Goal: Information Seeking & Learning: Learn about a topic

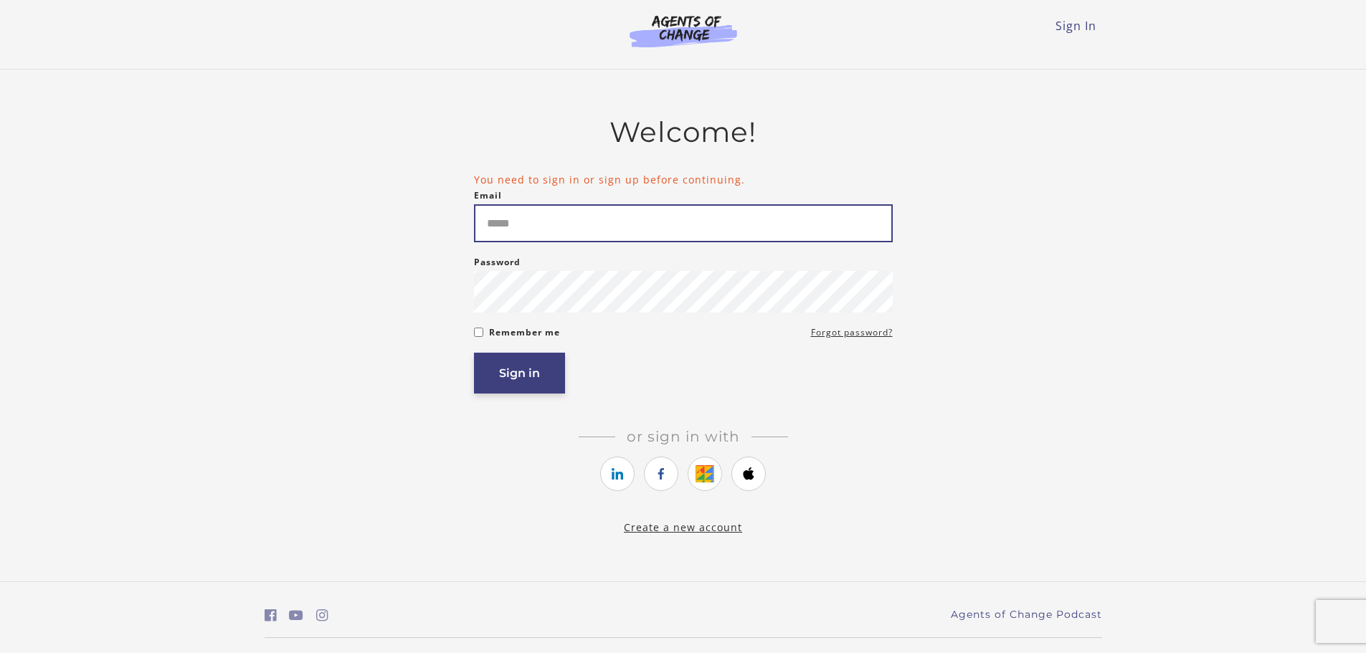
type input "**********"
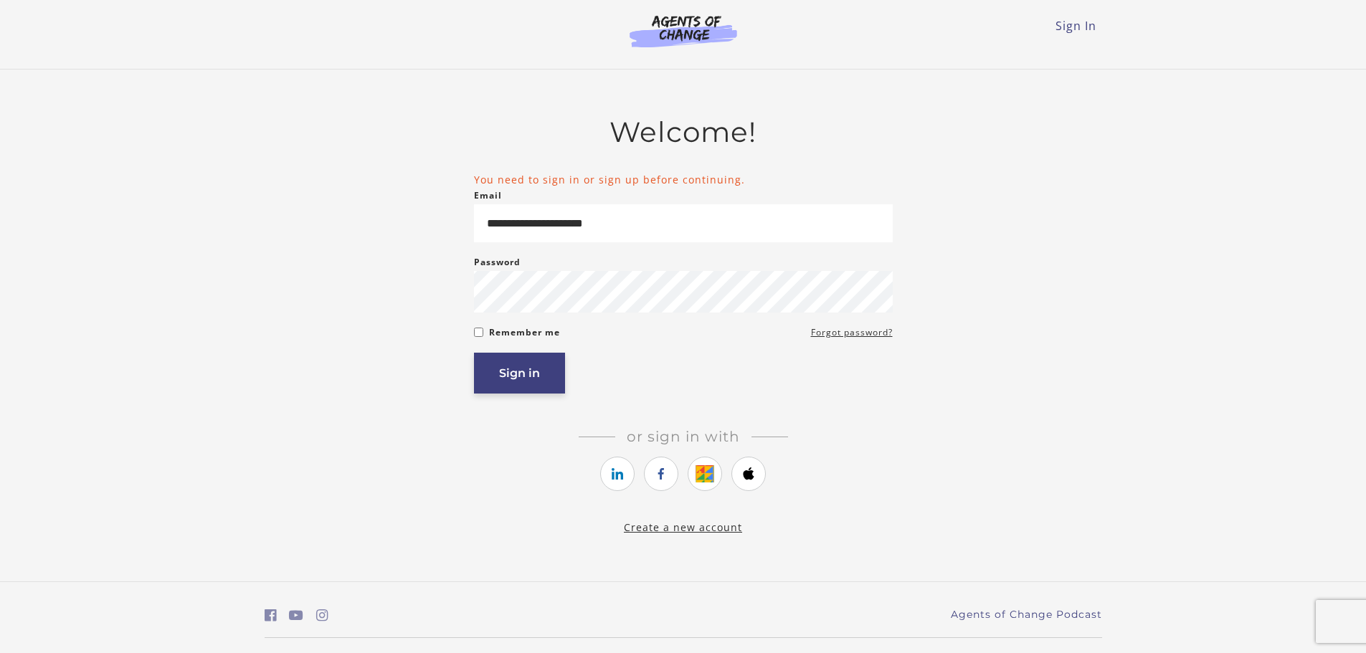
click at [516, 380] on button "Sign in" at bounding box center [519, 373] width 91 height 41
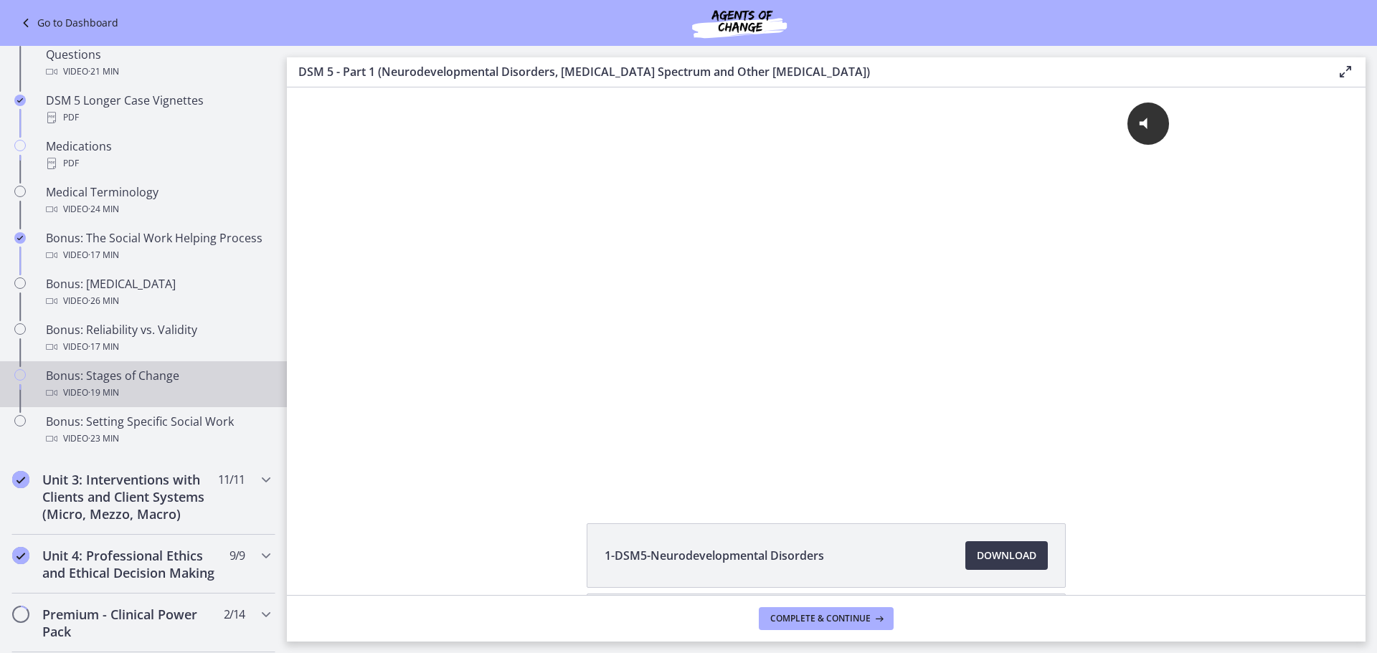
scroll to position [1004, 0]
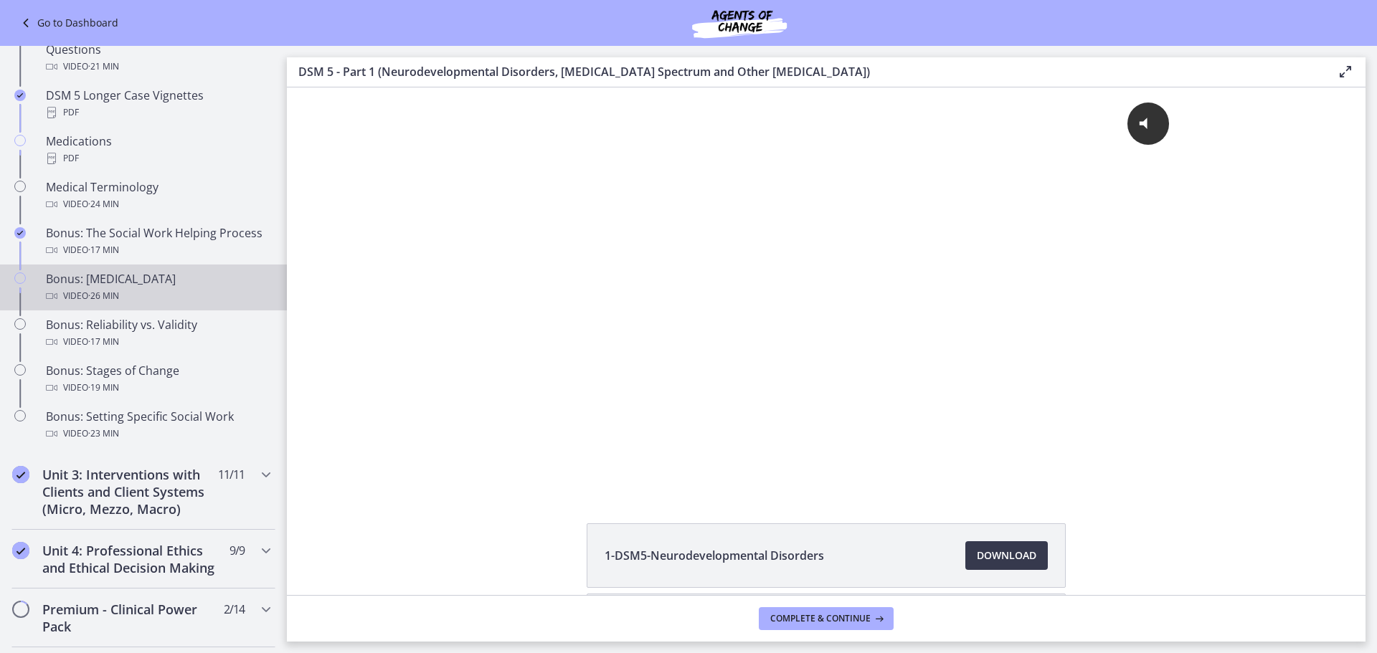
click at [158, 281] on div "Bonus: [MEDICAL_DATA] Video · 26 min" at bounding box center [158, 287] width 224 height 34
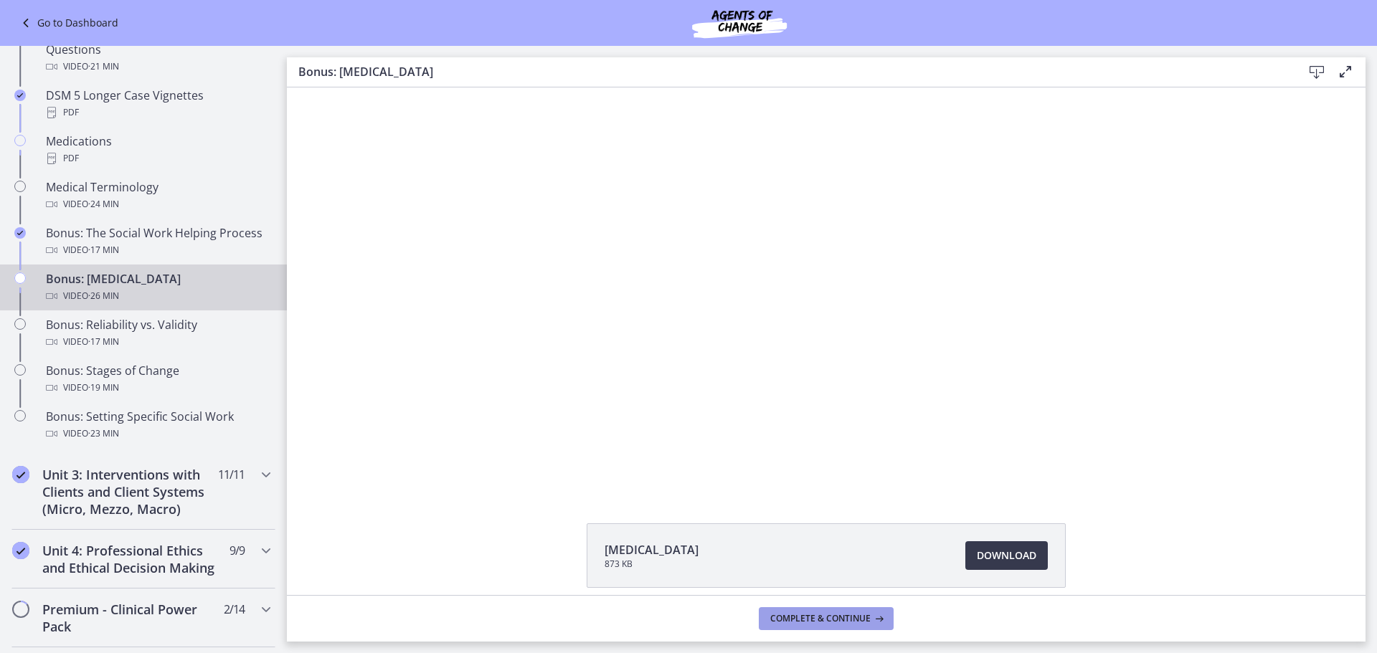
click at [829, 614] on span "Complete & continue" at bounding box center [820, 618] width 100 height 11
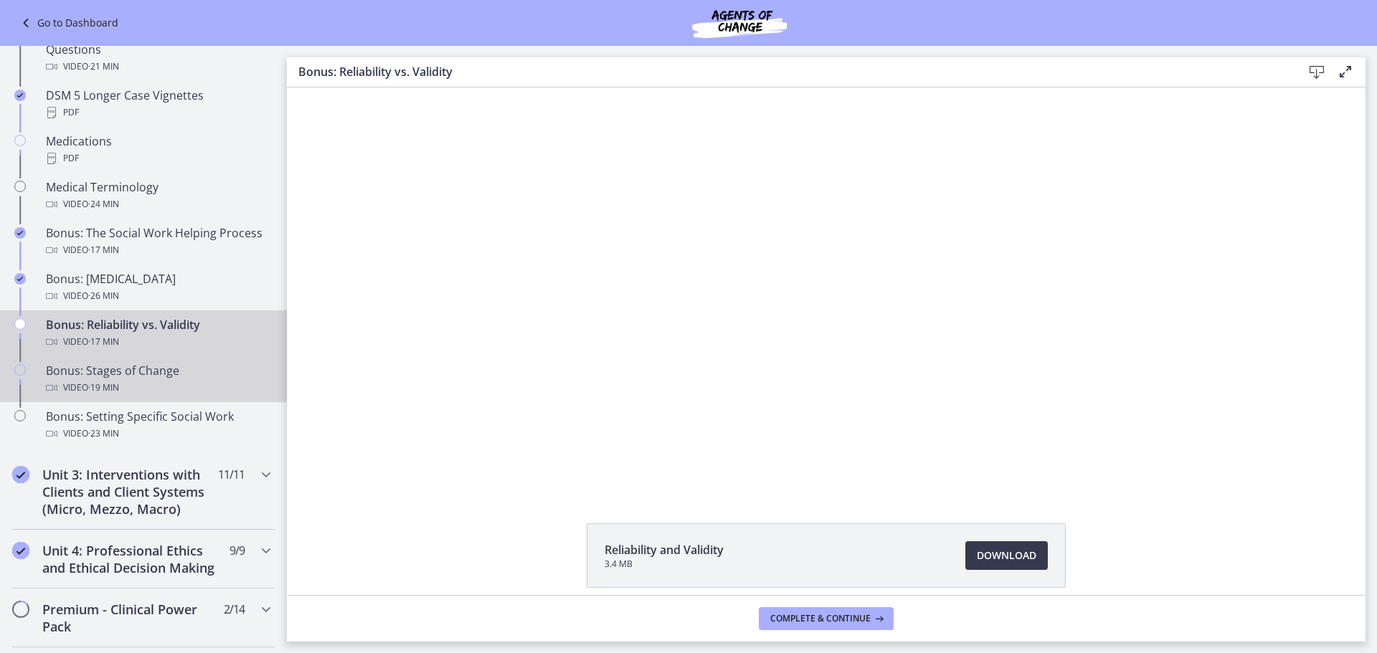
click at [82, 379] on div "Bonus: Stages of Change Video · 19 min" at bounding box center [158, 379] width 224 height 34
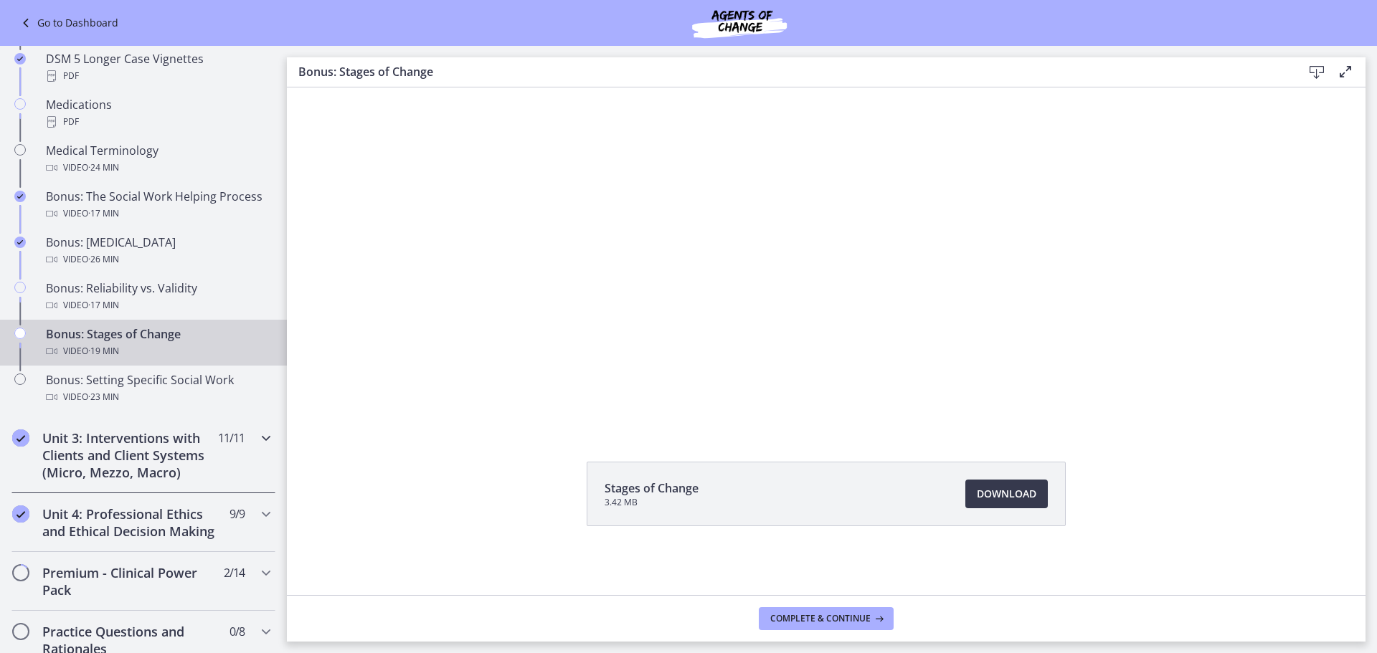
scroll to position [1075, 0]
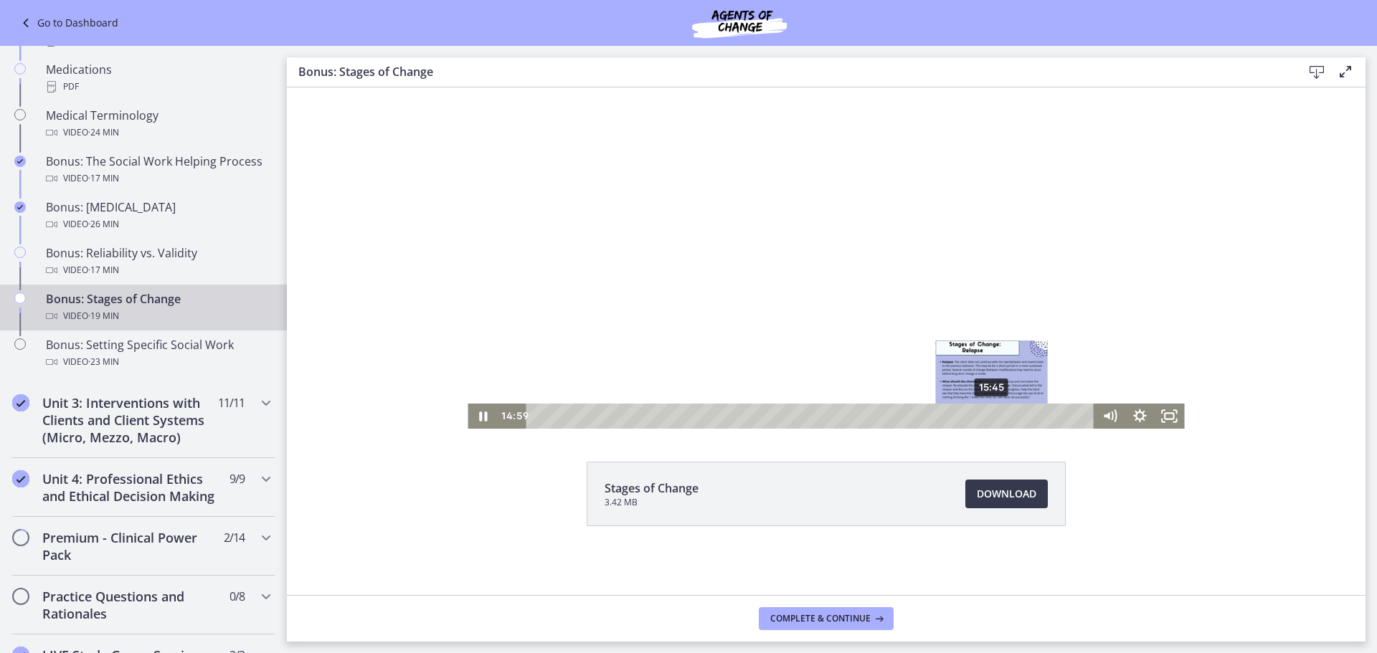
click at [987, 414] on div "15:45" at bounding box center [813, 416] width 550 height 25
click at [996, 417] on div "16:05" at bounding box center [813, 416] width 550 height 25
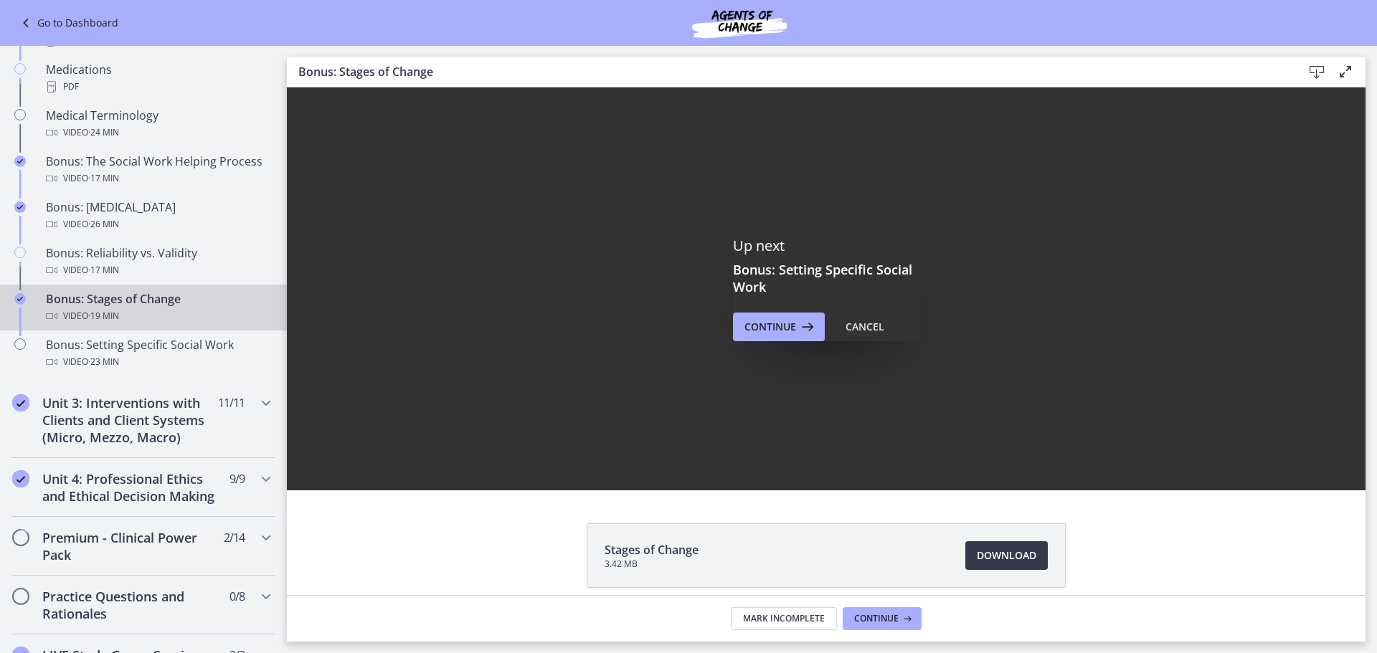
scroll to position [0, 0]
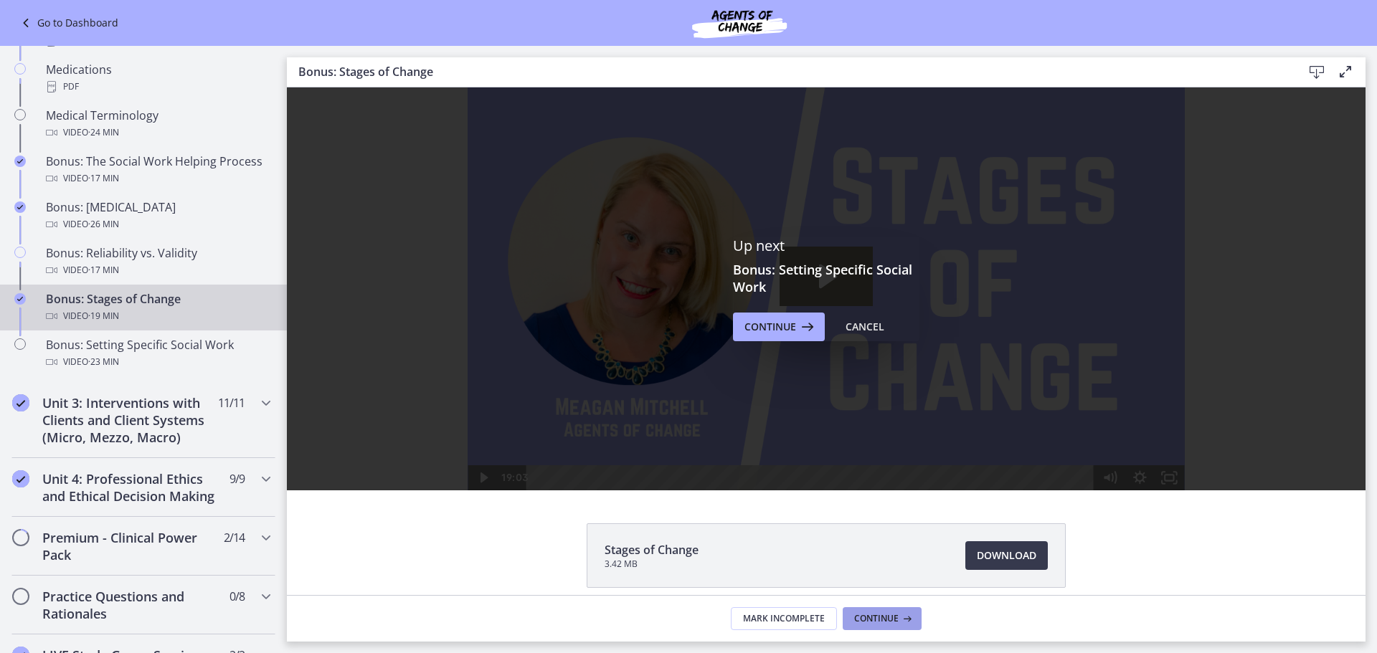
click at [878, 623] on span "Continue" at bounding box center [876, 618] width 44 height 11
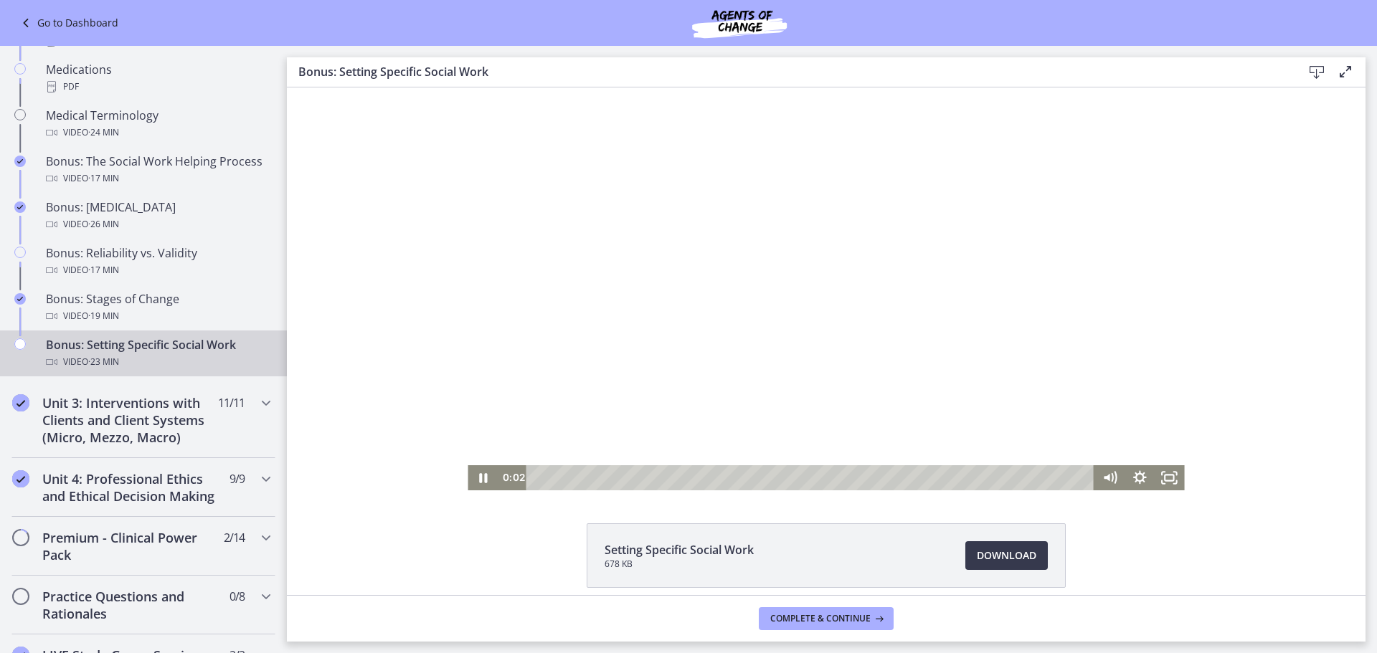
click at [637, 344] on div at bounding box center [825, 288] width 716 height 403
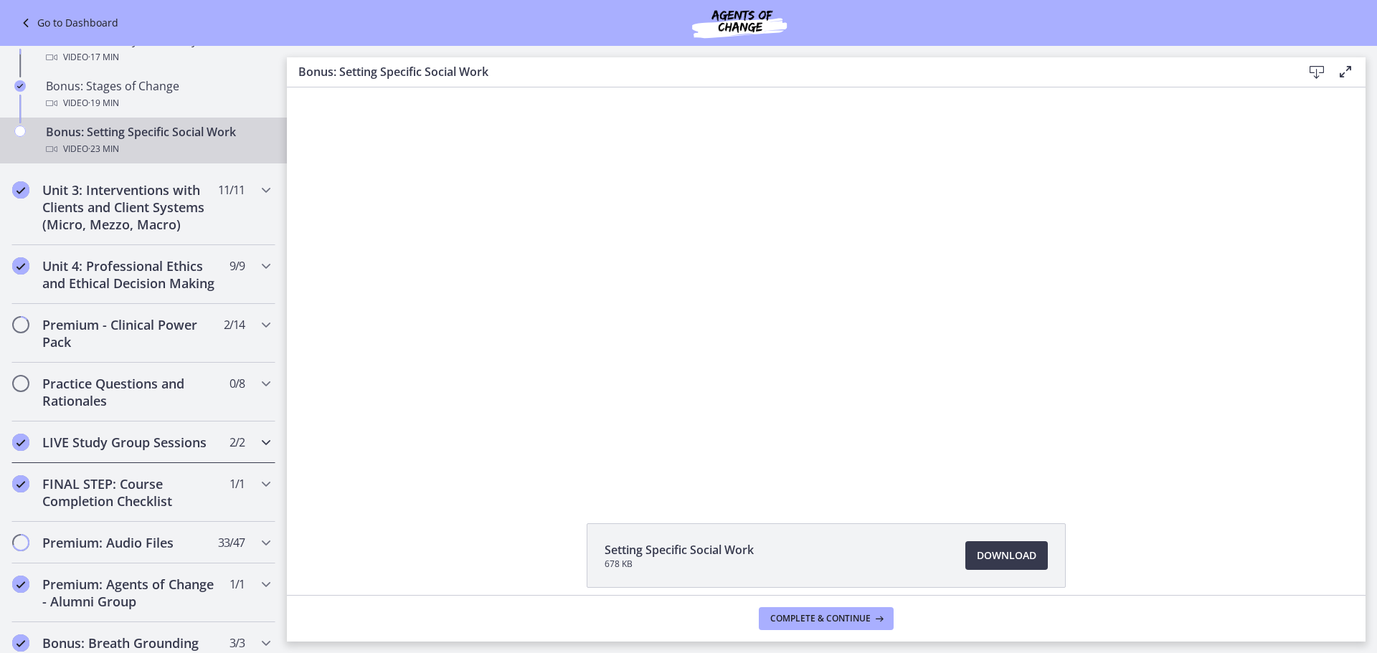
scroll to position [1291, 0]
click at [257, 390] on icon "Chapters" at bounding box center [265, 381] width 17 height 17
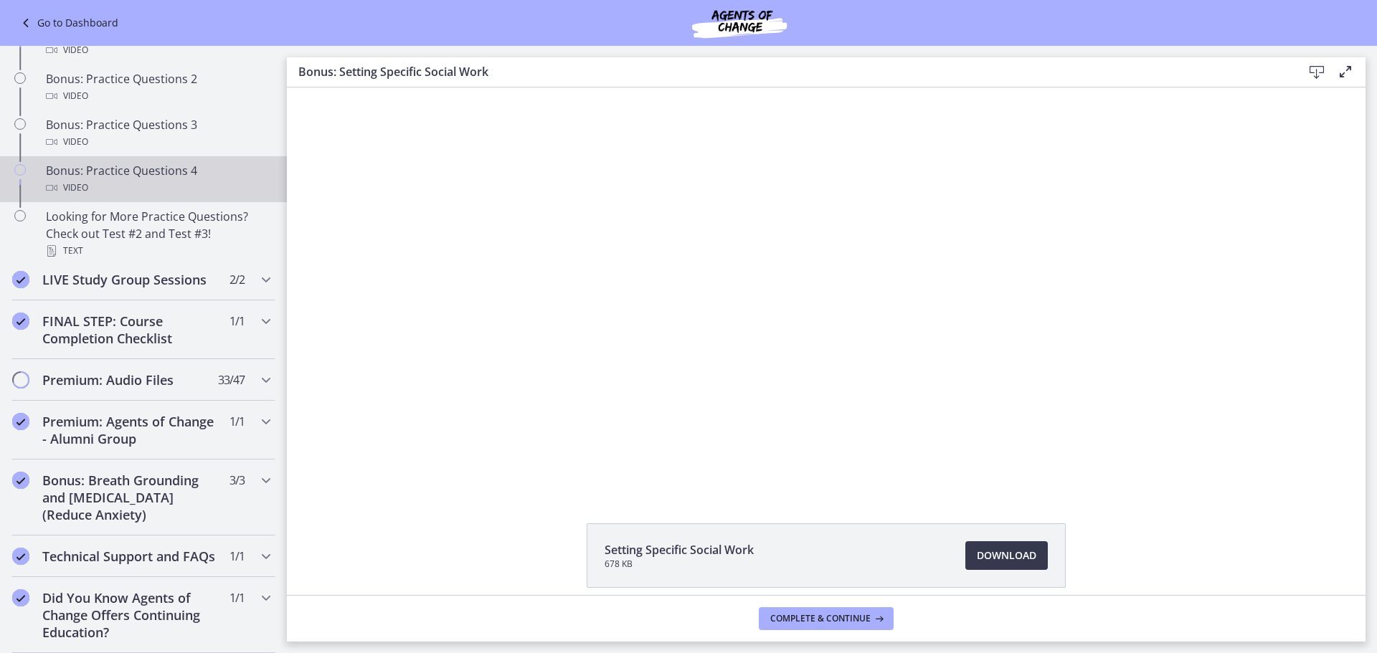
scroll to position [749, 0]
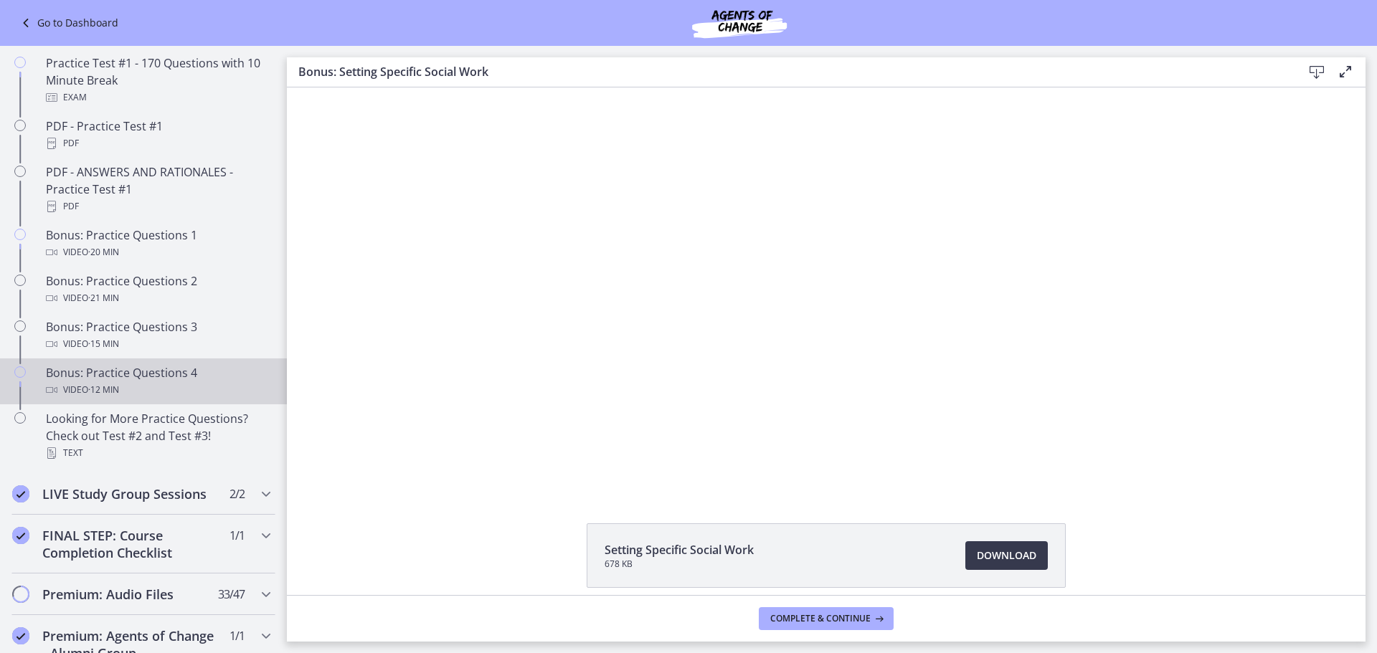
click at [217, 399] on div "Video · 12 min" at bounding box center [158, 389] width 224 height 17
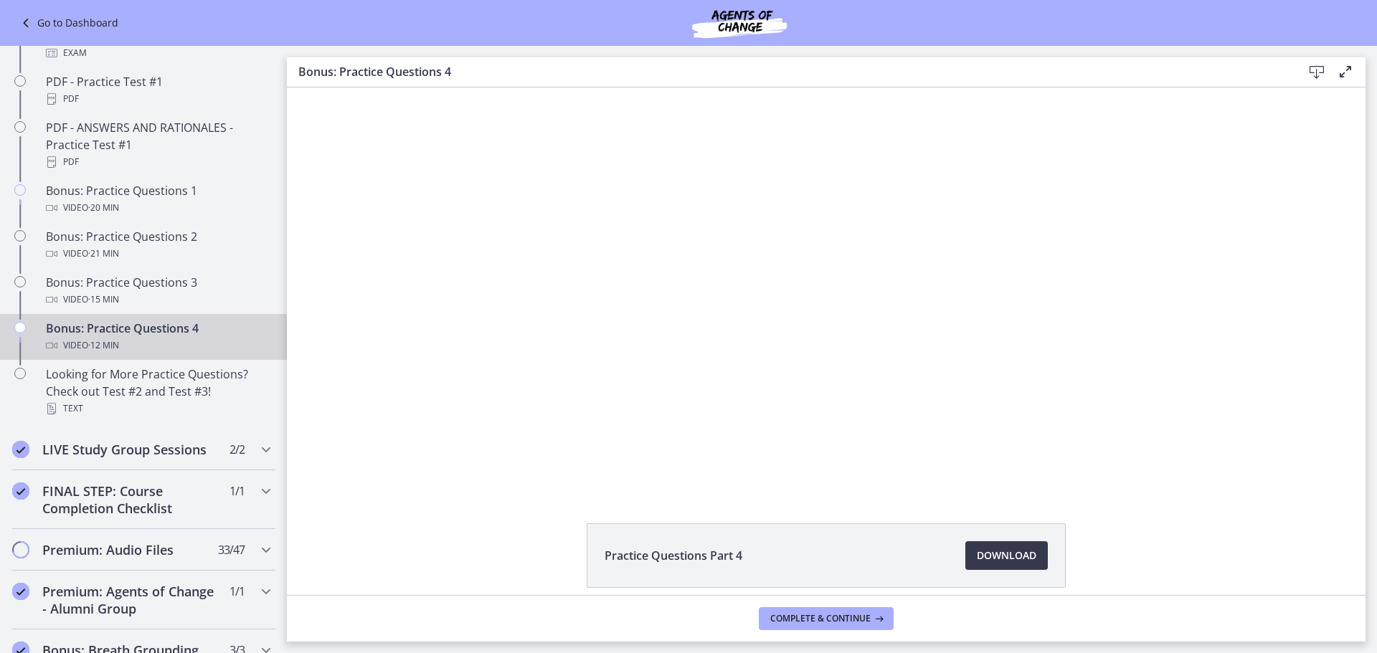
scroll to position [800, 0]
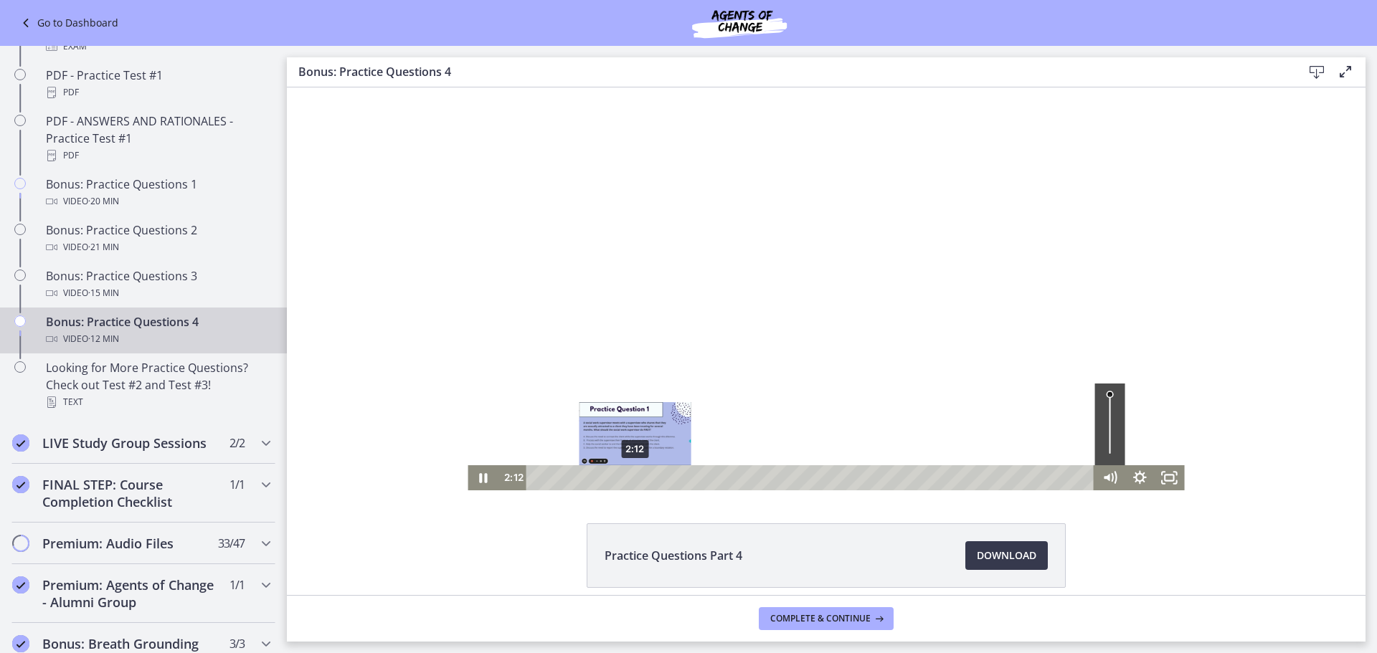
click at [630, 478] on div "Playbar" at bounding box center [634, 478] width 9 height 9
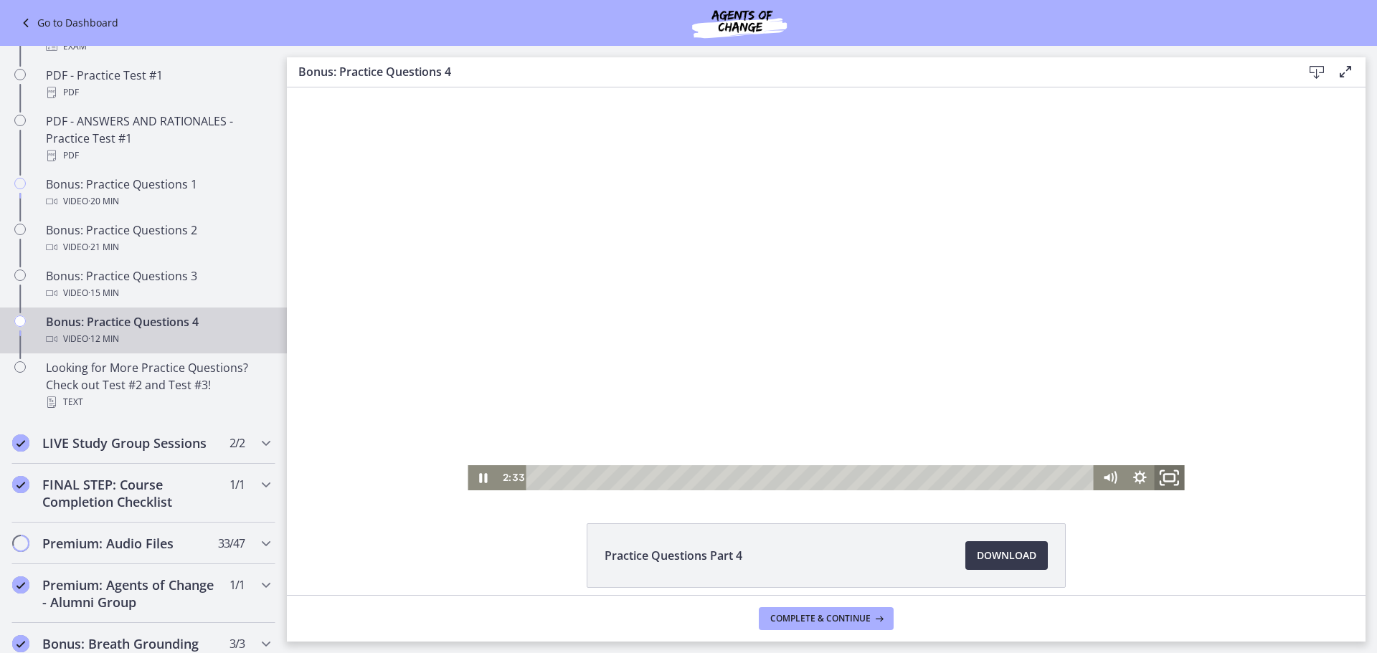
click at [1162, 478] on icon "Fullscreen" at bounding box center [1169, 477] width 36 height 30
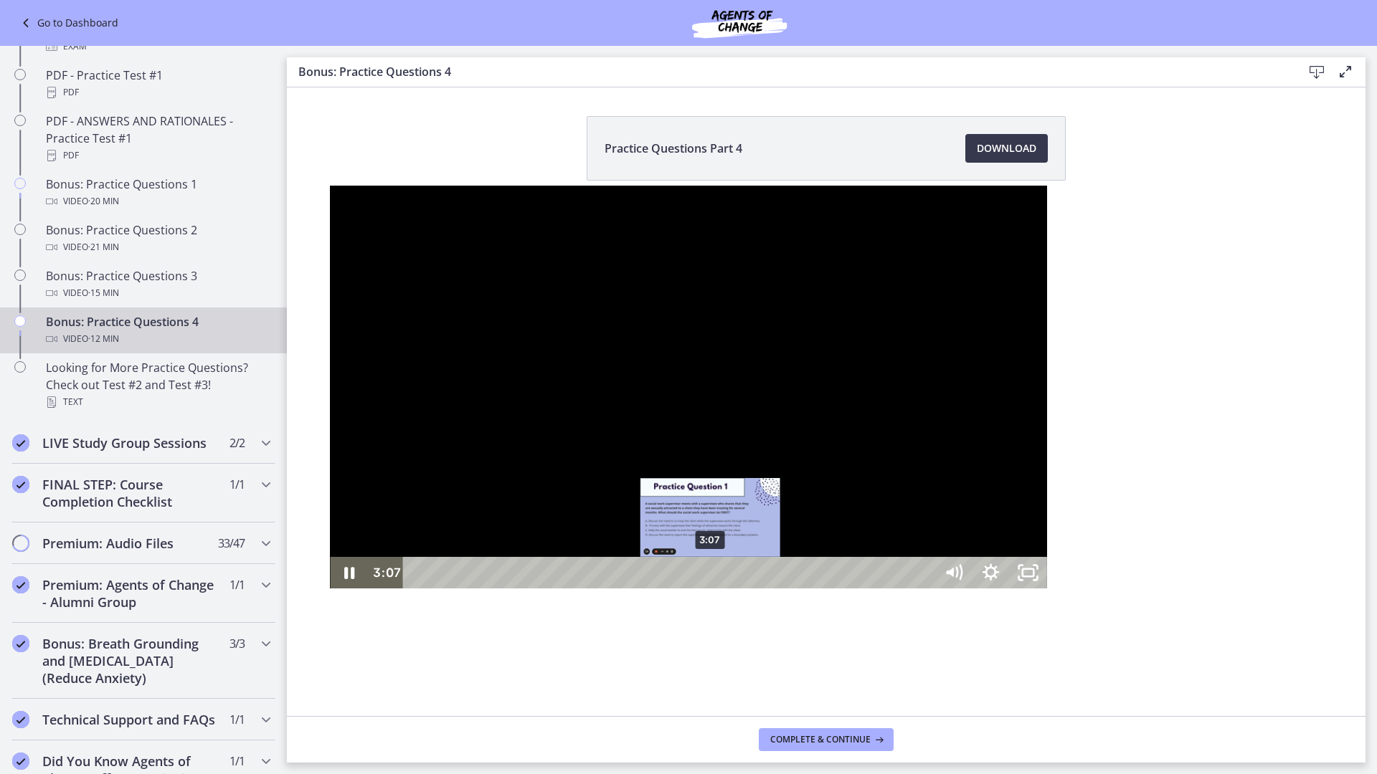
click at [417, 589] on div "3:07" at bounding box center [671, 573] width 508 height 32
click at [417, 589] on div "3:20" at bounding box center [671, 573] width 508 height 32
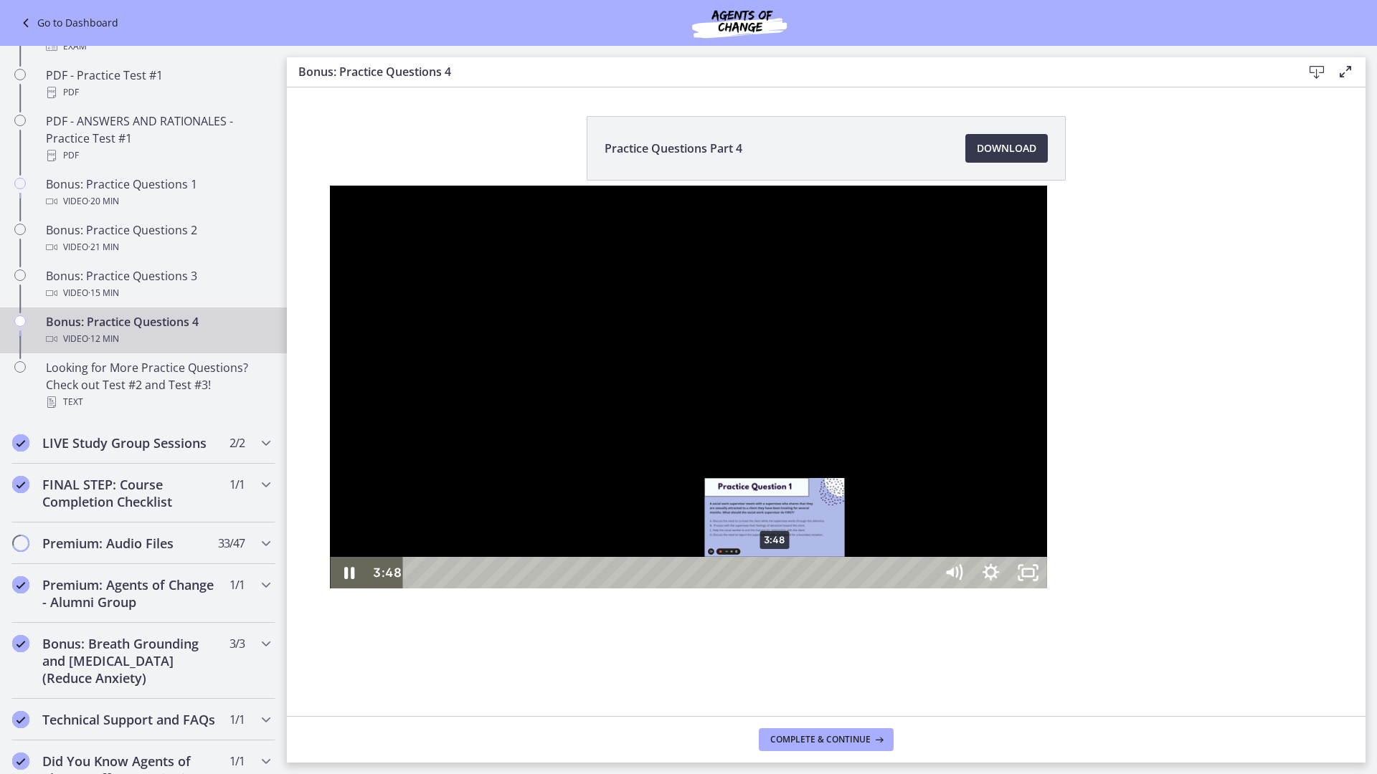
click at [445, 589] on div "3:48" at bounding box center [671, 573] width 508 height 32
click at [472, 589] on div "4:06" at bounding box center [671, 573] width 508 height 32
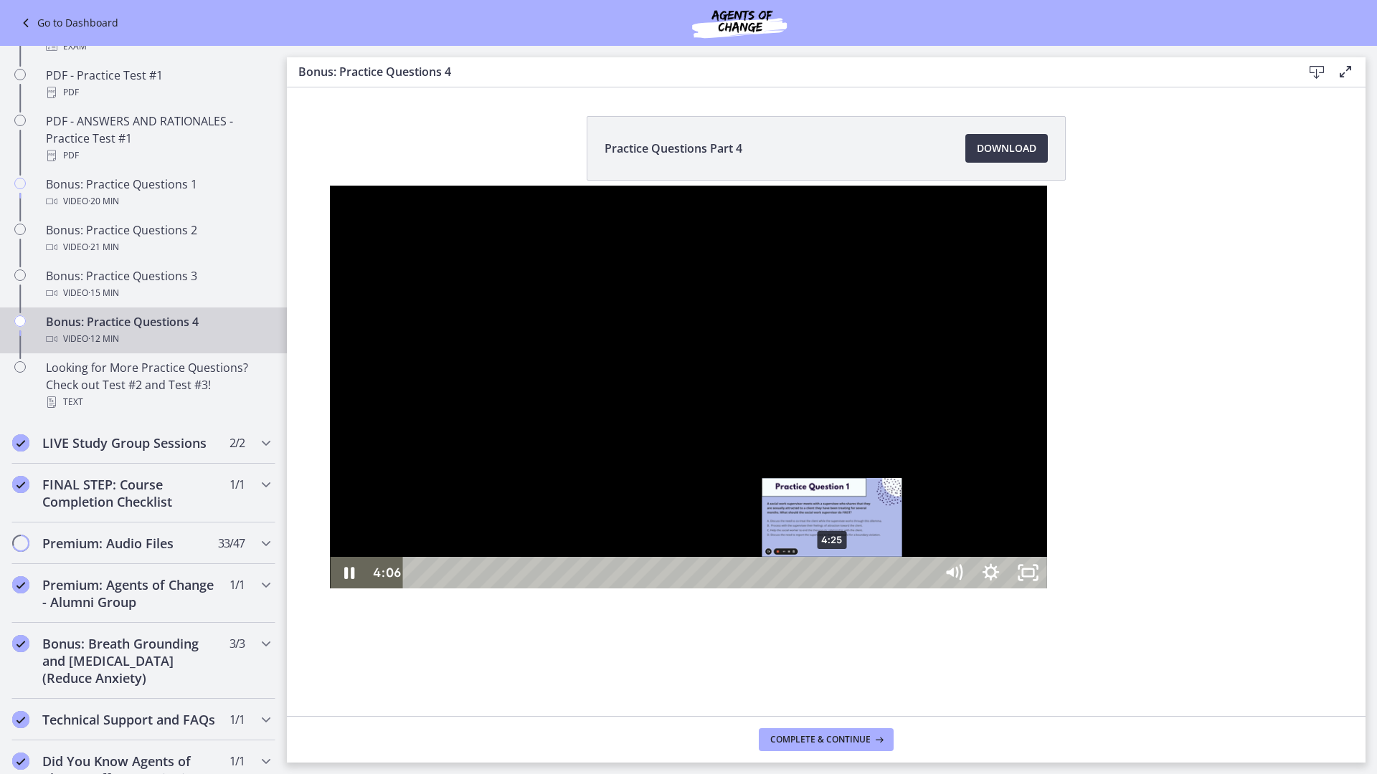
click at [509, 589] on div "4:25" at bounding box center [671, 573] width 508 height 32
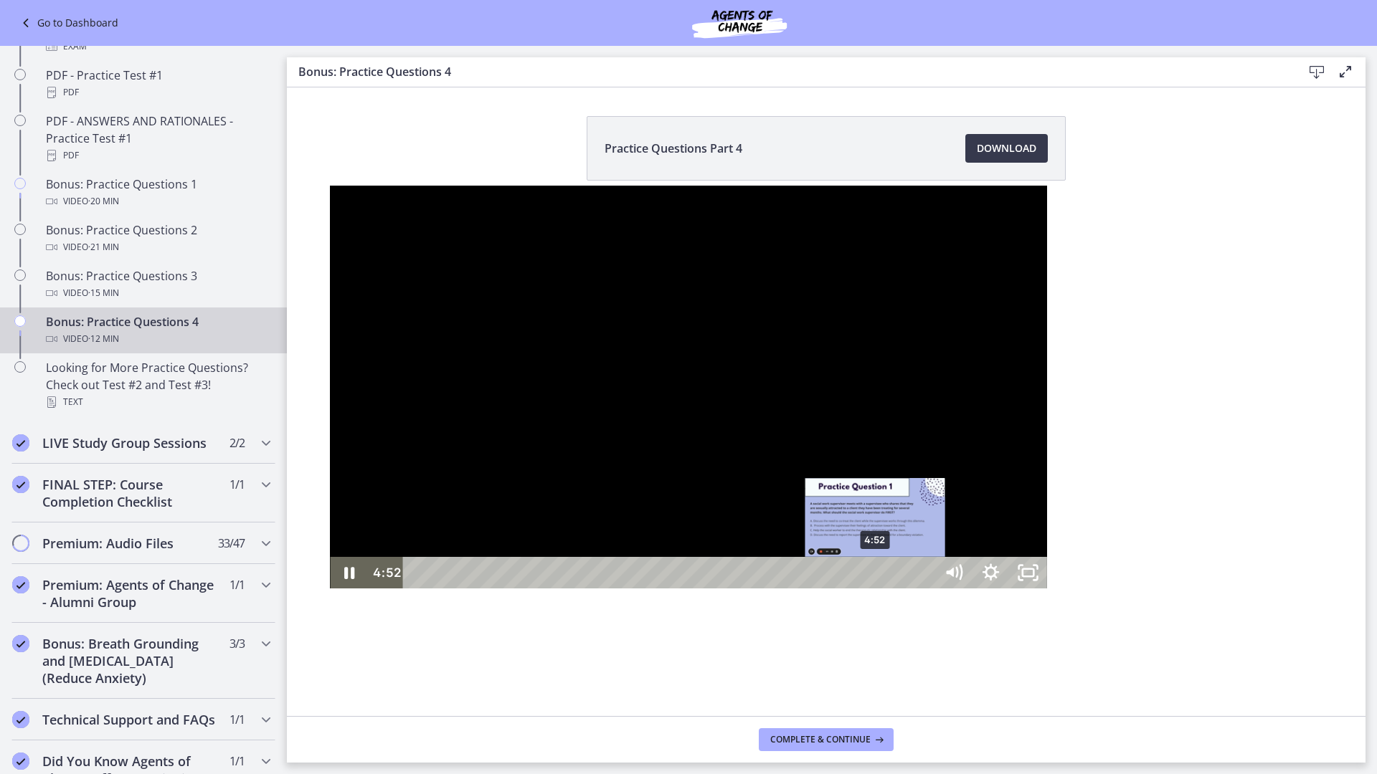
click at [548, 589] on div "4:52" at bounding box center [671, 573] width 508 height 32
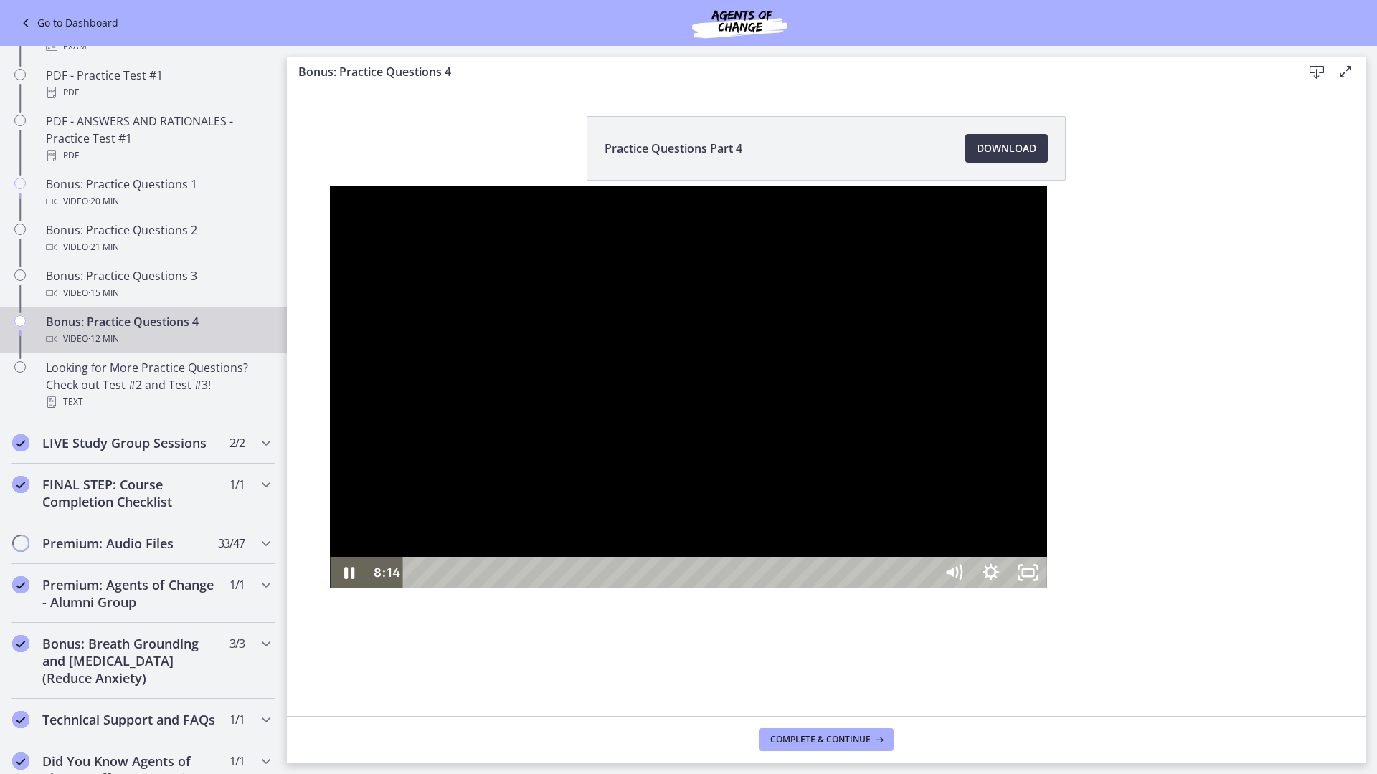
click at [860, 589] on div "8:13" at bounding box center [671, 573] width 508 height 32
click at [848, 589] on div "8:05" at bounding box center [671, 573] width 508 height 32
click at [754, 589] on div "7:05" at bounding box center [671, 573] width 508 height 32
click at [878, 589] on div "8:24" at bounding box center [671, 573] width 508 height 32
click at [925, 589] on div "12:19" at bounding box center [671, 573] width 508 height 32
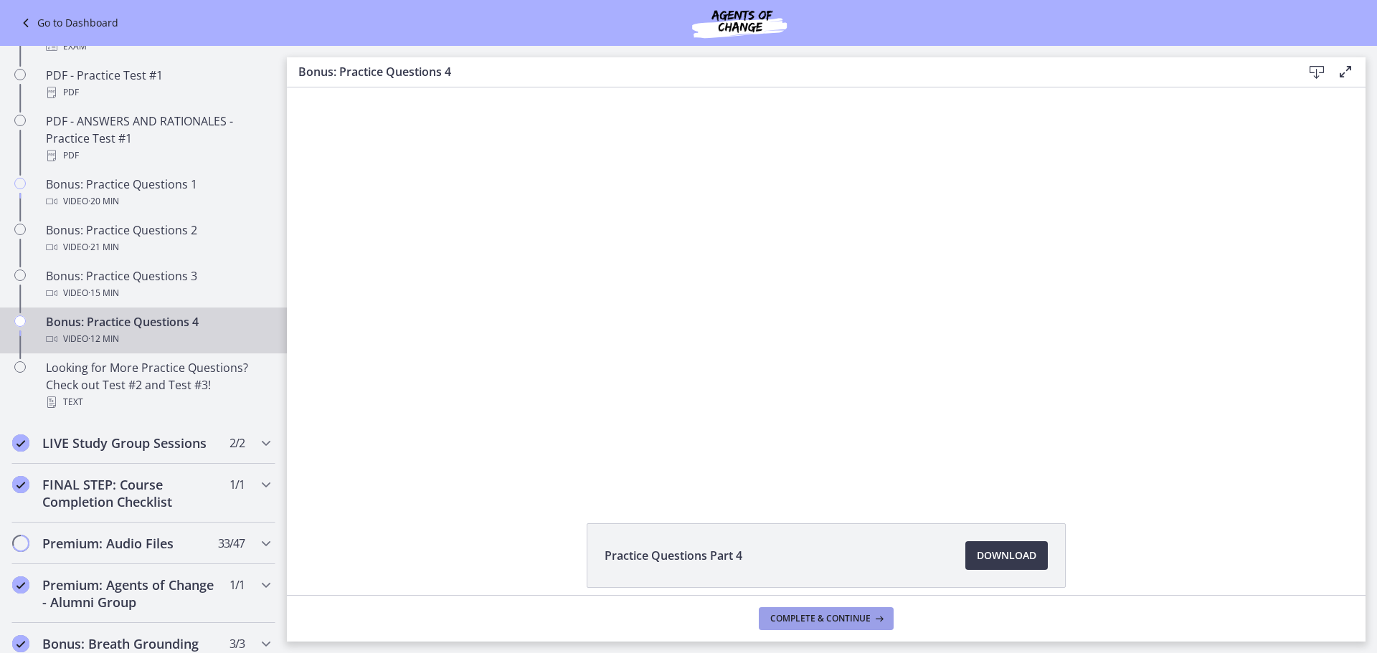
click at [825, 619] on span "Complete & continue" at bounding box center [820, 618] width 100 height 11
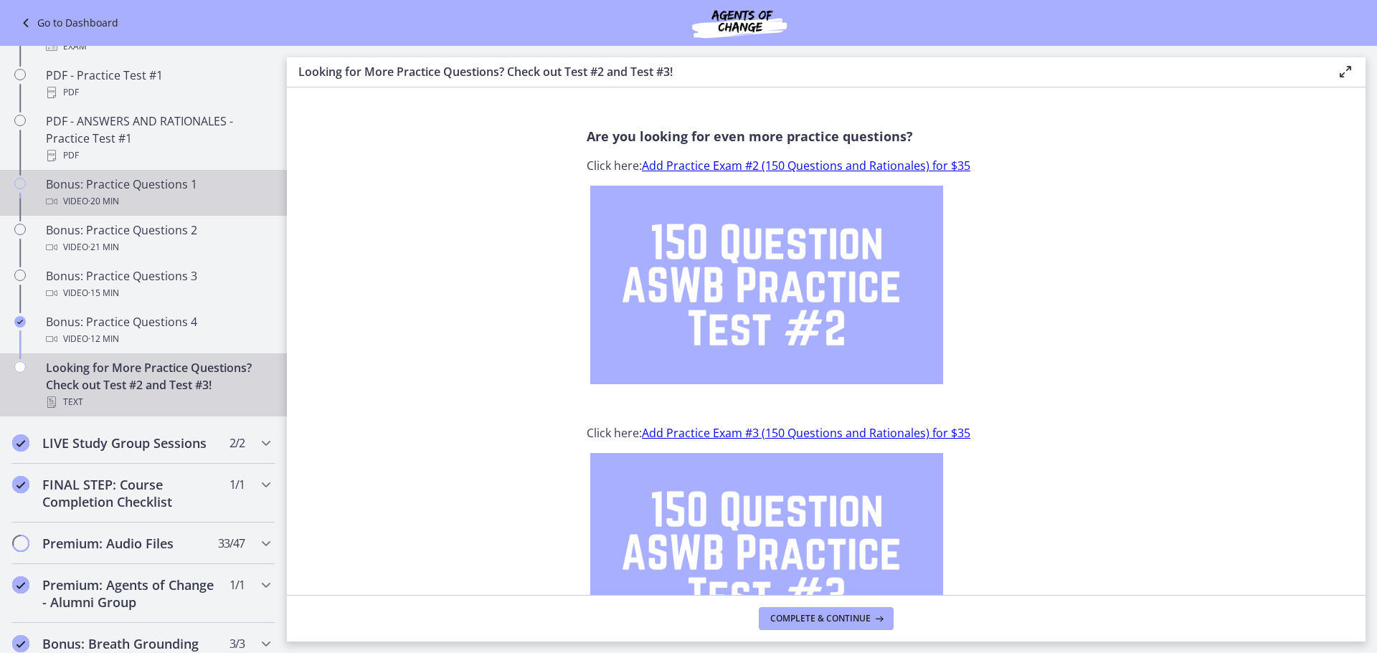
click at [22, 189] on icon "Chapters" at bounding box center [19, 183] width 11 height 11
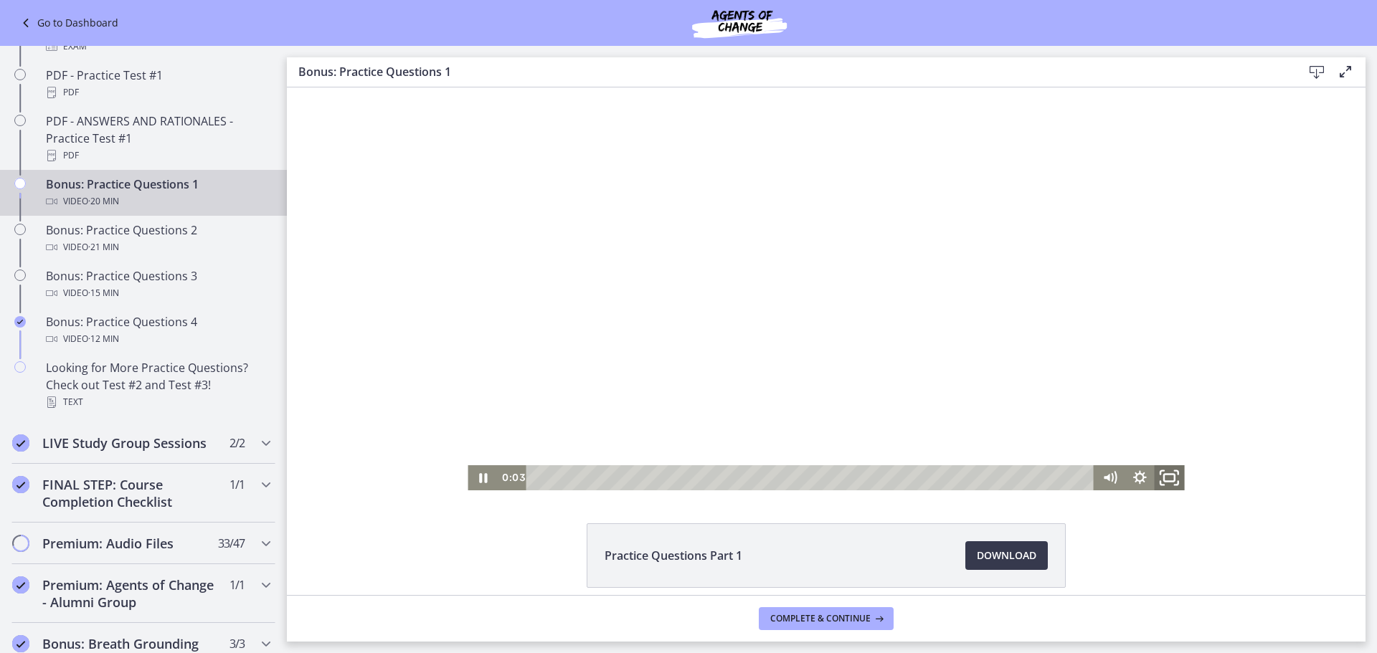
click at [1167, 473] on icon "Fullscreen" at bounding box center [1169, 477] width 36 height 30
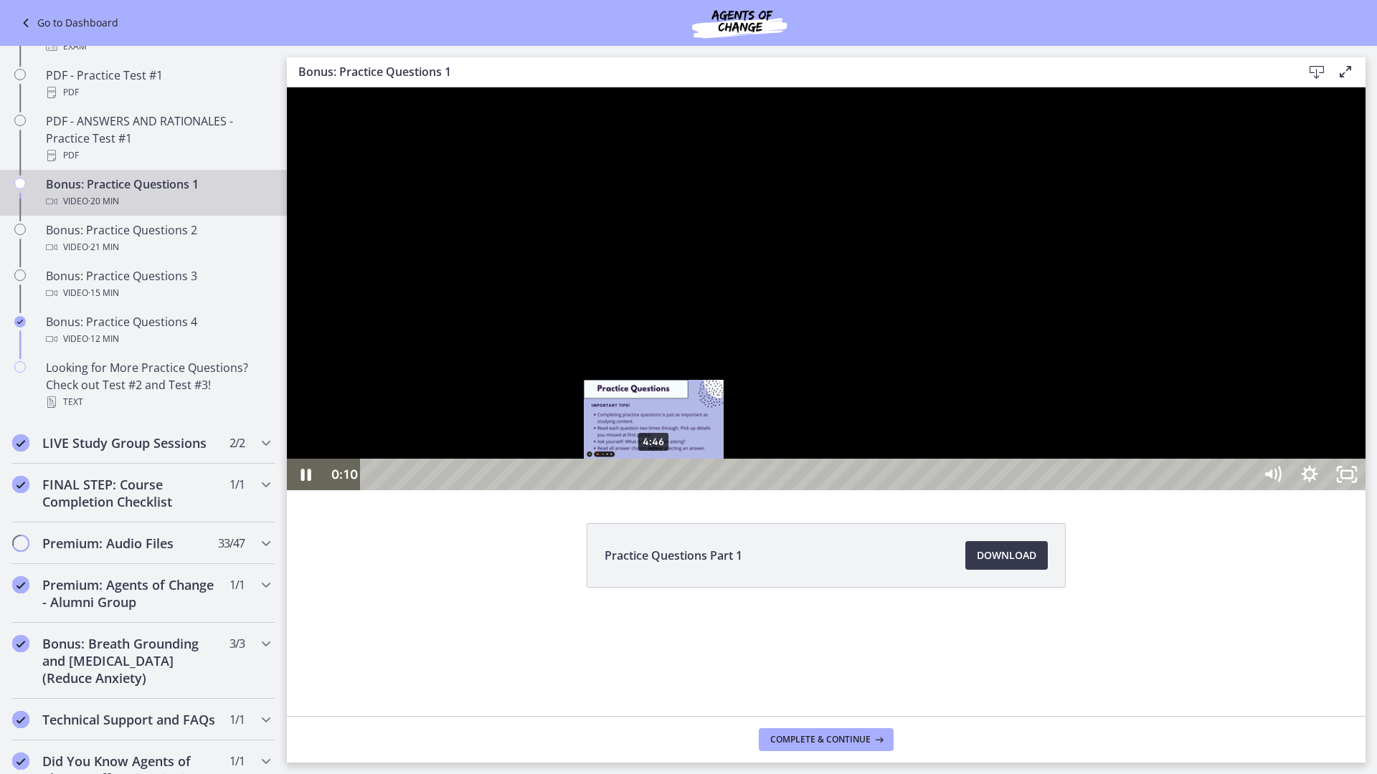
click at [655, 490] on div "4:46" at bounding box center [809, 475] width 870 height 32
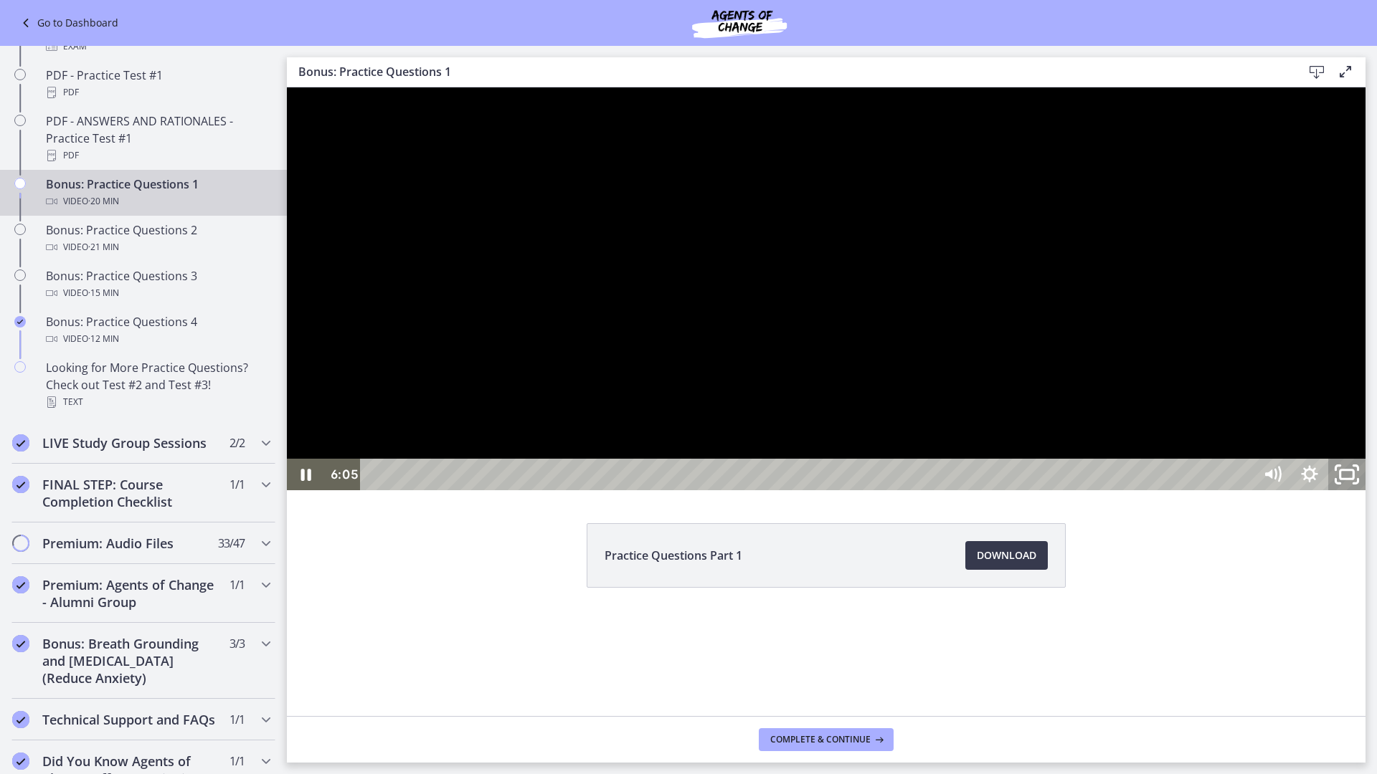
click at [1369, 494] on icon "Unfullscreen" at bounding box center [1346, 475] width 44 height 38
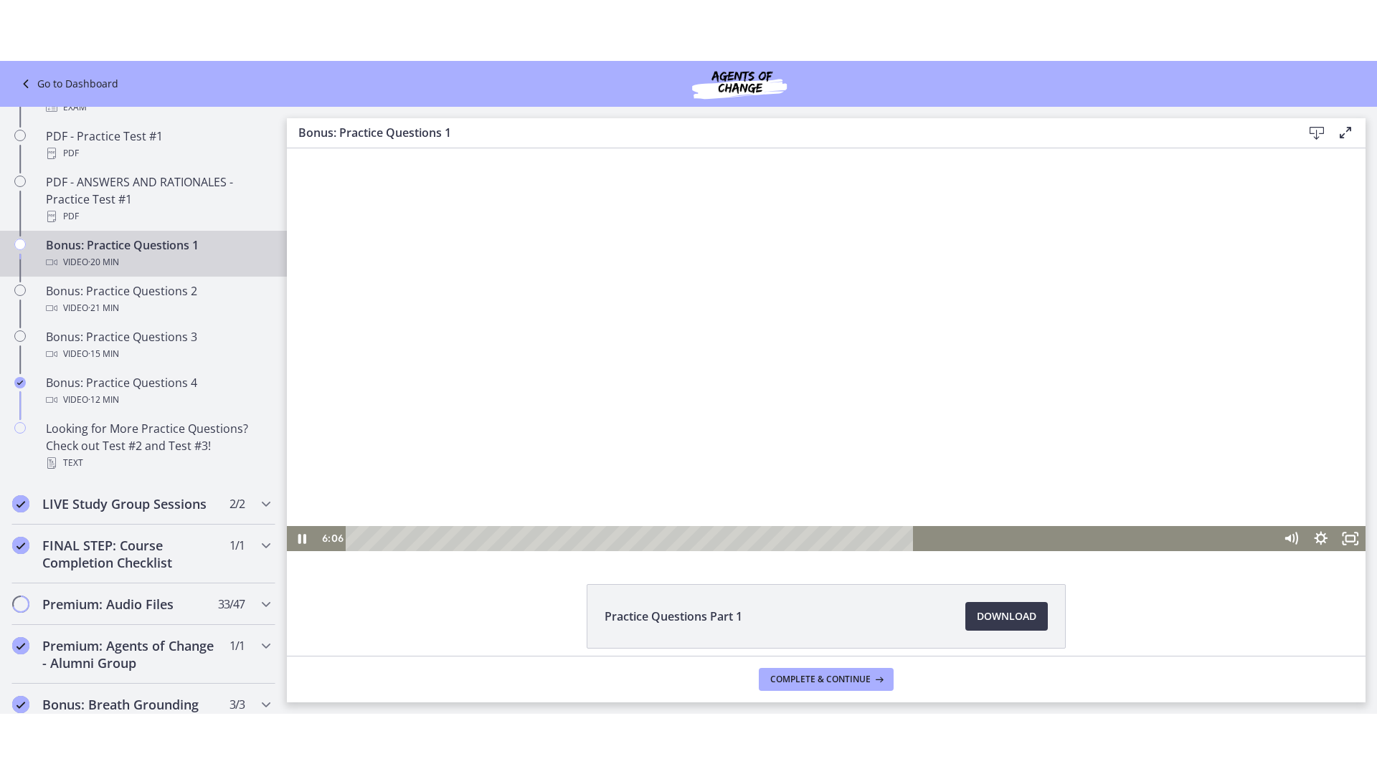
scroll to position [62, 0]
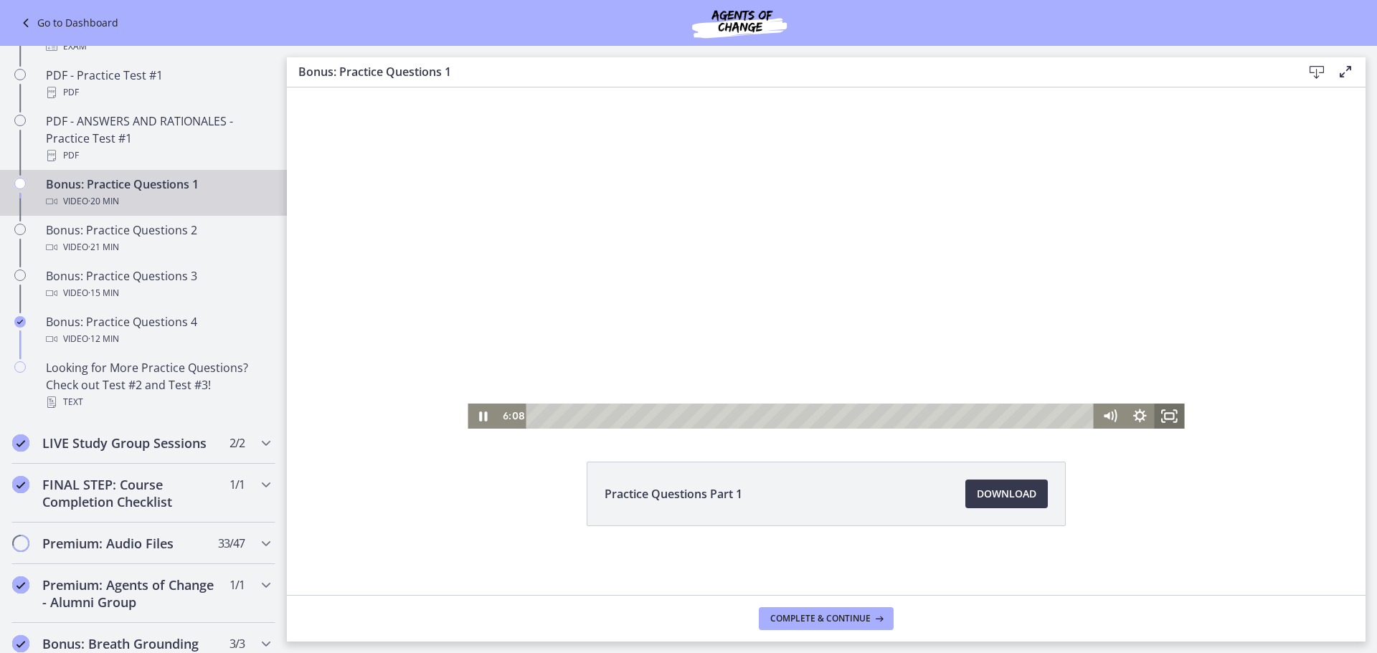
click at [1163, 417] on icon "Fullscreen" at bounding box center [1169, 416] width 30 height 25
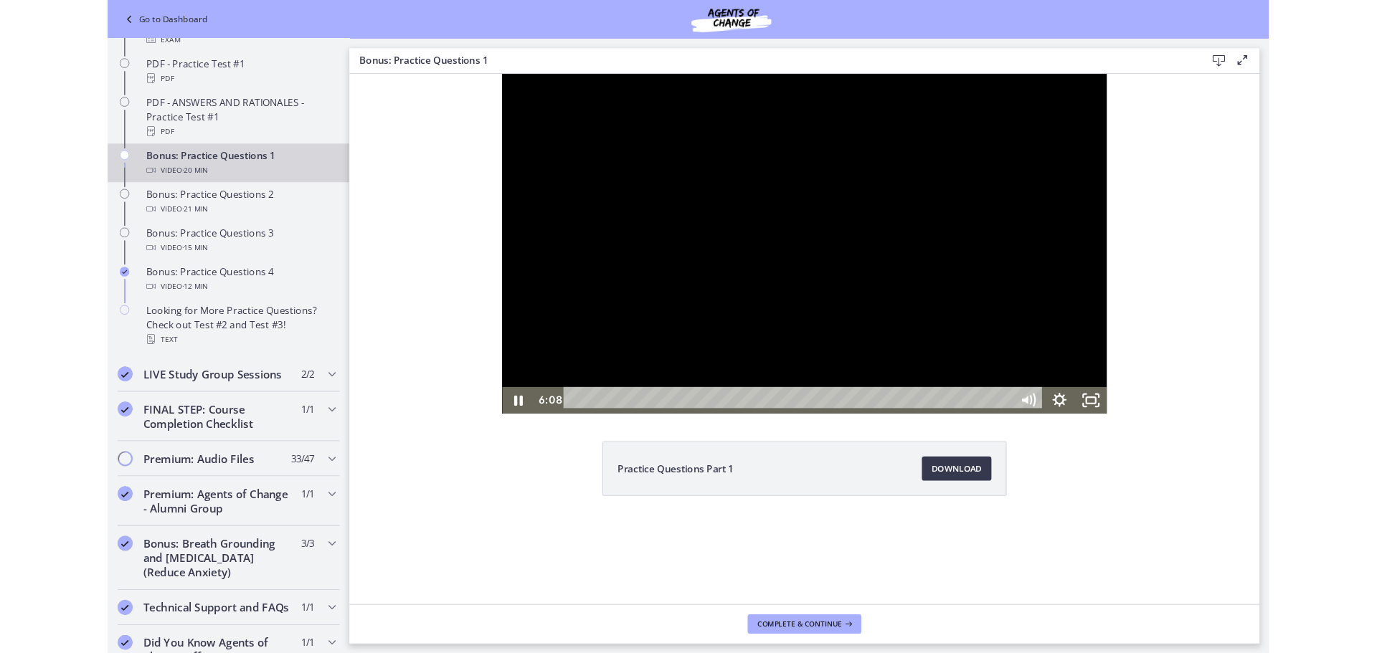
scroll to position [0, 0]
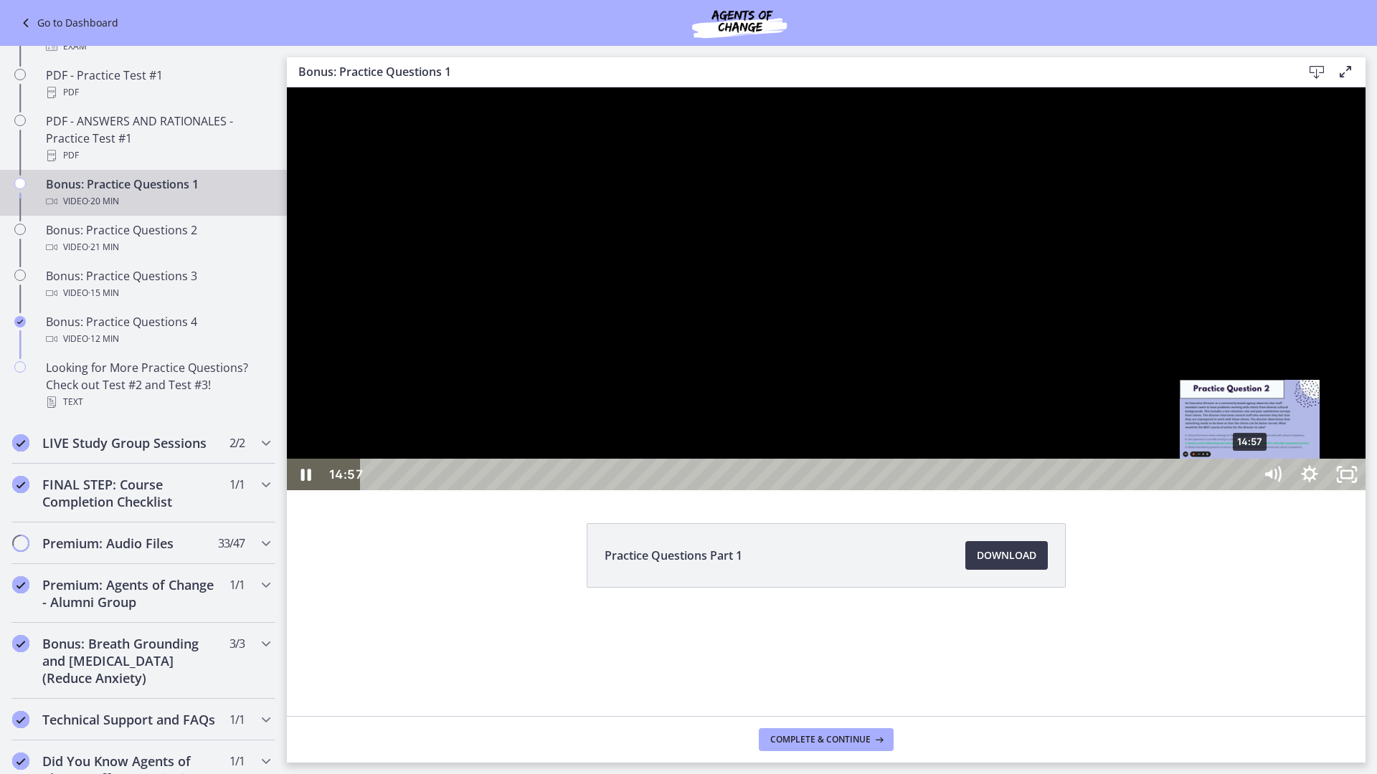
click at [1244, 490] on div "14:57" at bounding box center [809, 475] width 870 height 32
click at [1244, 490] on div "15:09" at bounding box center [809, 475] width 870 height 32
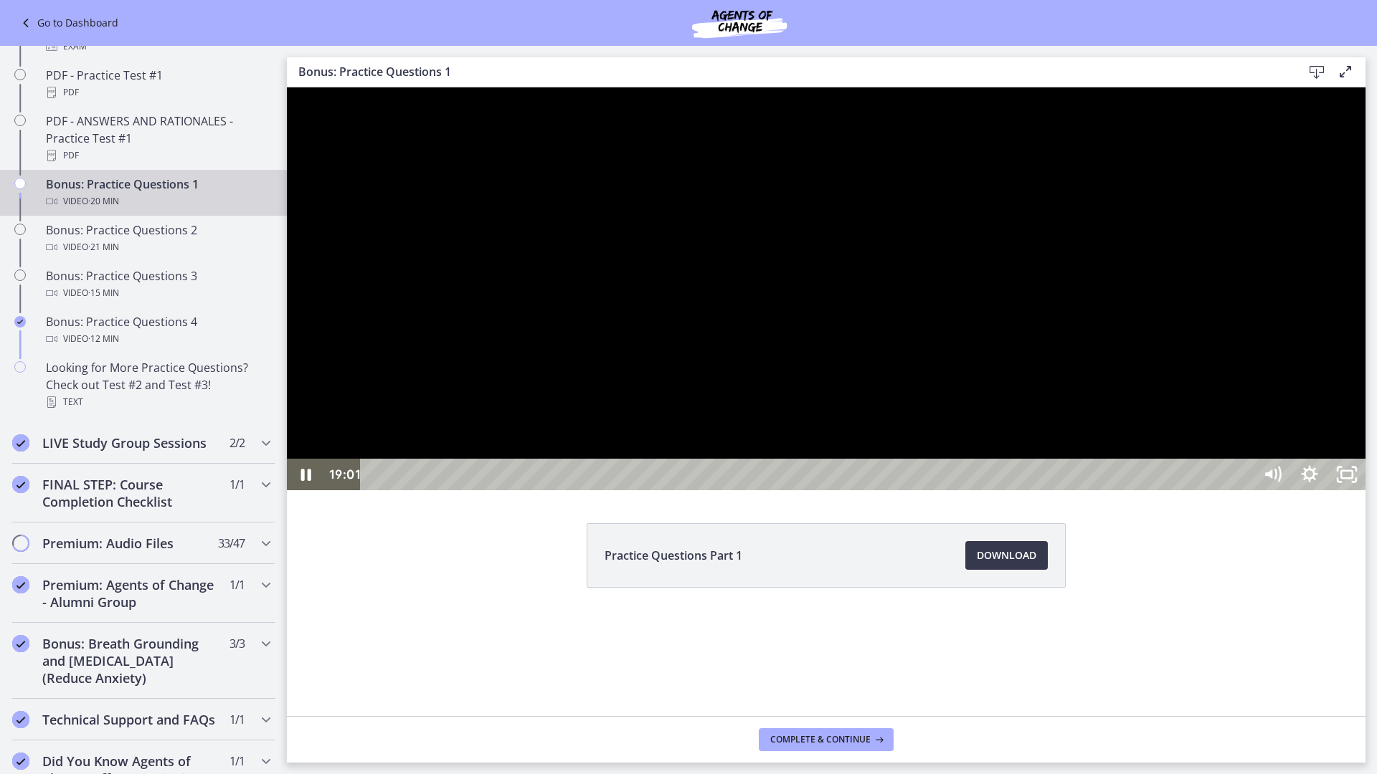
click at [1244, 490] on div "19:54" at bounding box center [809, 475] width 870 height 32
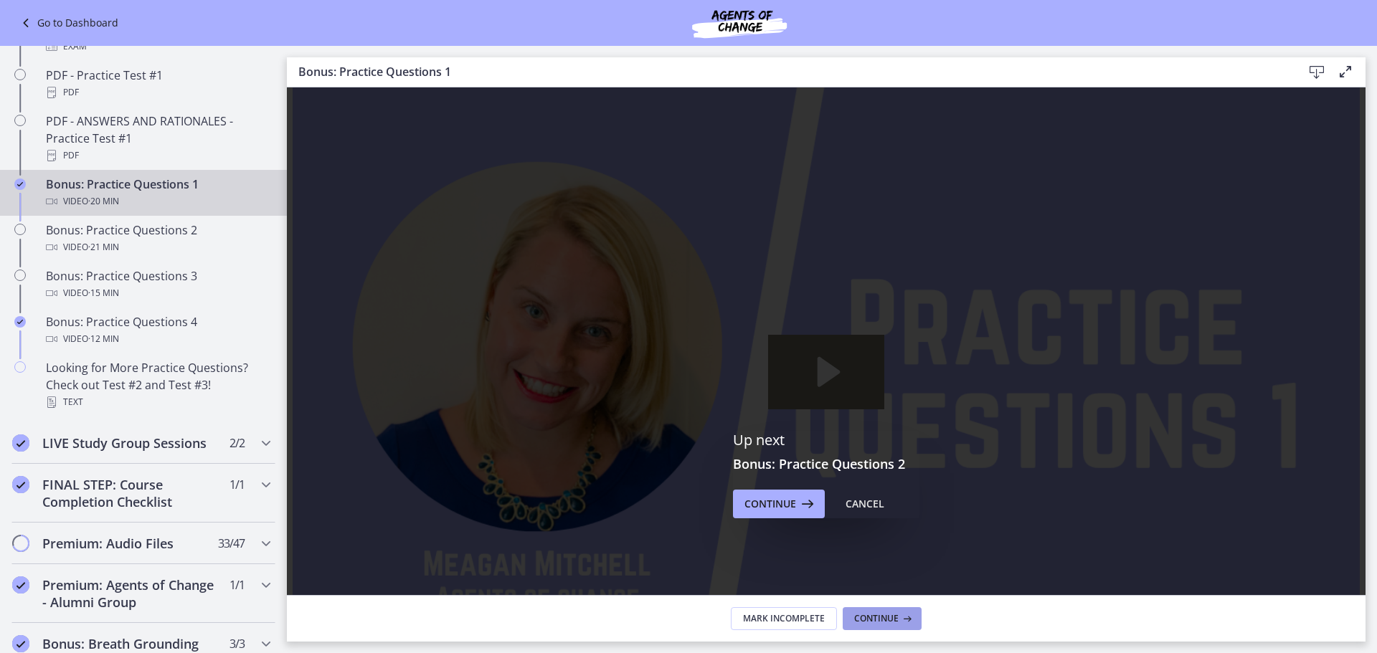
click at [870, 624] on button "Continue" at bounding box center [881, 618] width 79 height 23
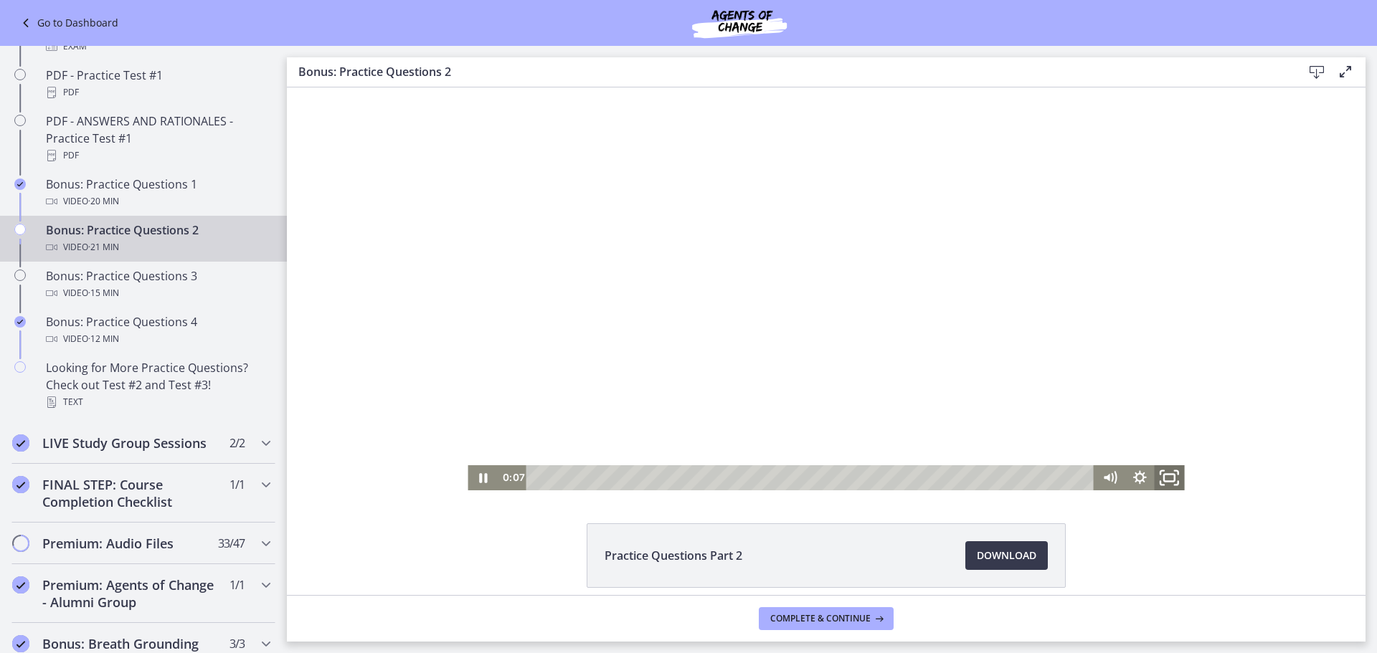
click at [1164, 481] on rect "Fullscreen" at bounding box center [1169, 478] width 11 height 7
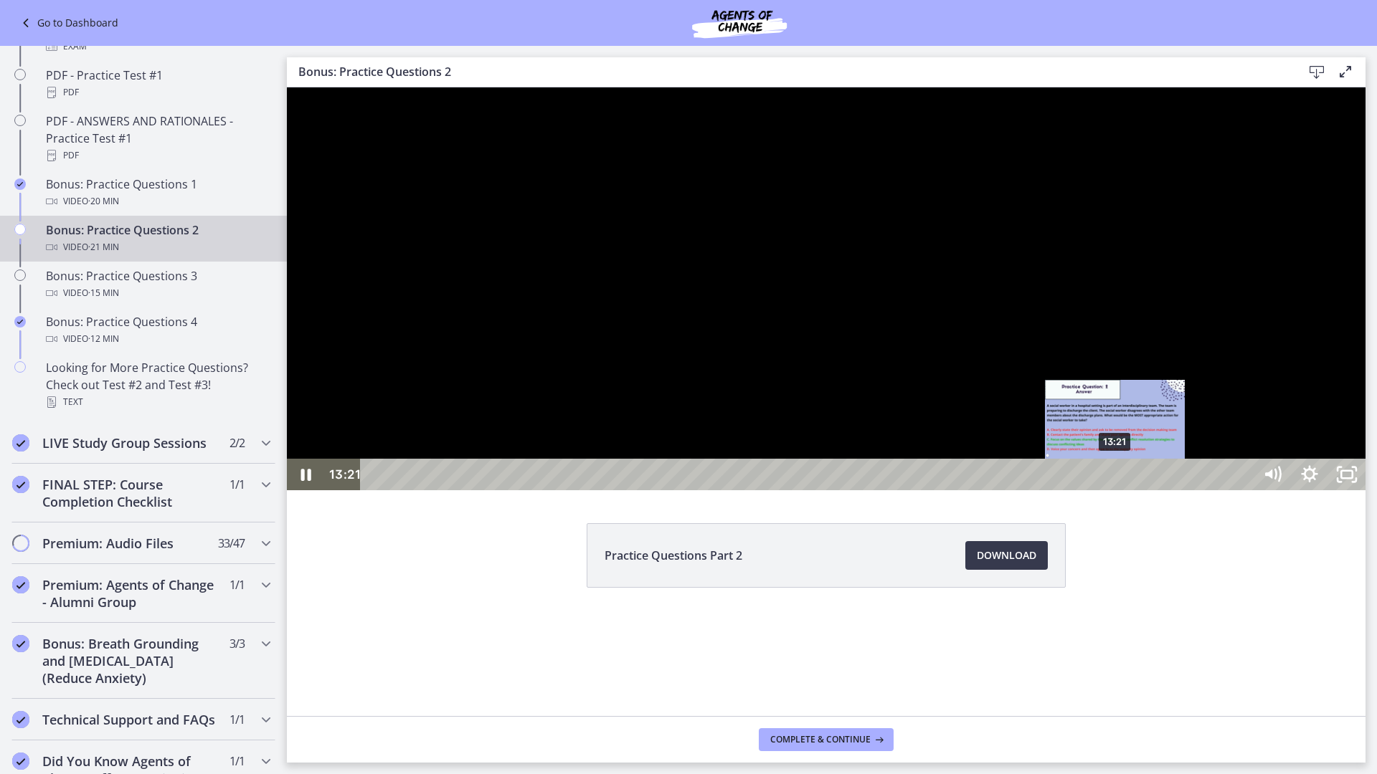
click at [1116, 490] on div "13:21" at bounding box center [809, 475] width 870 height 32
click at [1127, 490] on div "13:33" at bounding box center [809, 475] width 870 height 32
click at [1111, 490] on div at bounding box center [826, 288] width 1078 height 403
click at [1205, 490] on div at bounding box center [826, 288] width 1078 height 403
click at [1244, 490] on div "20:52" at bounding box center [809, 475] width 870 height 32
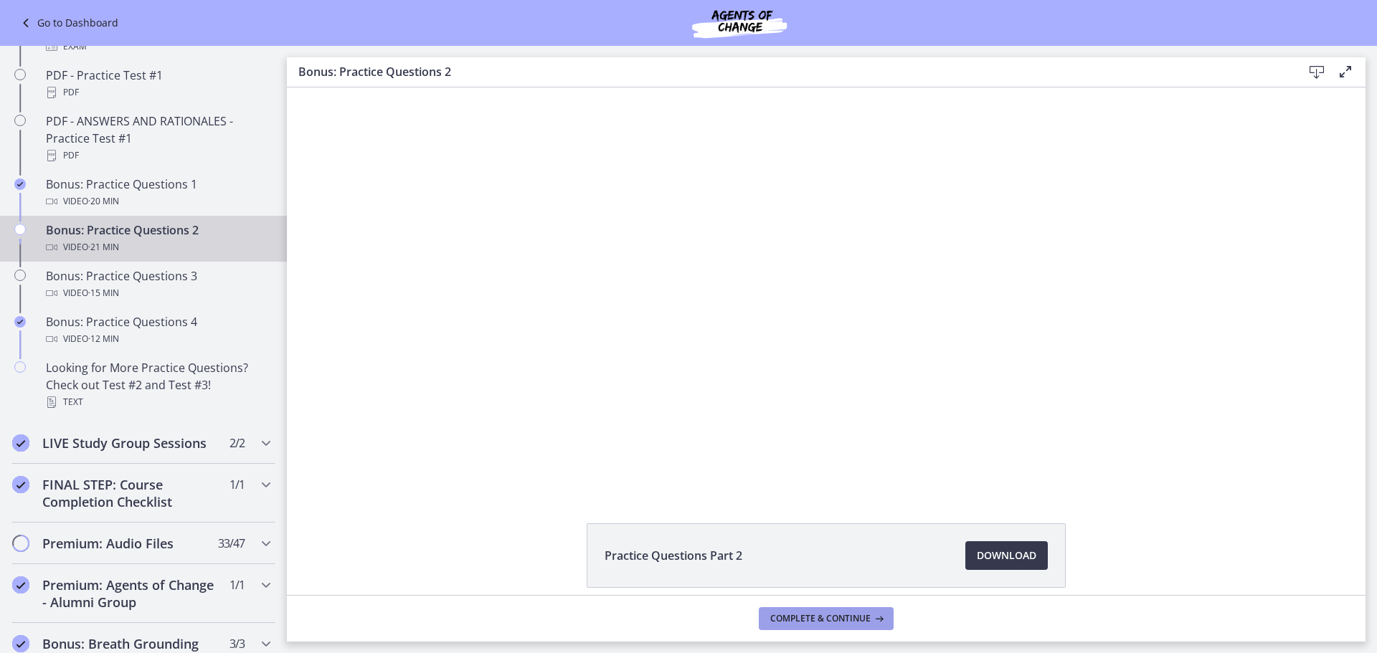
click at [834, 617] on span "Complete & continue" at bounding box center [820, 618] width 100 height 11
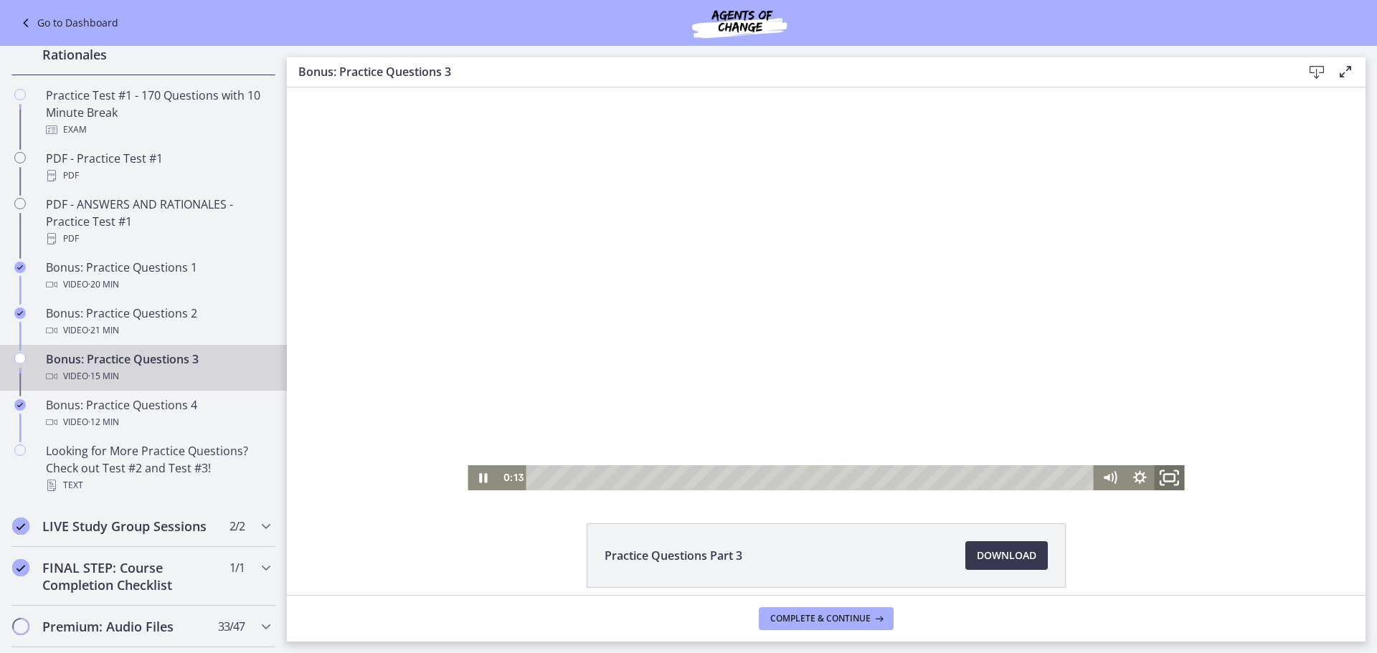
click at [1170, 478] on icon "Fullscreen" at bounding box center [1169, 477] width 36 height 30
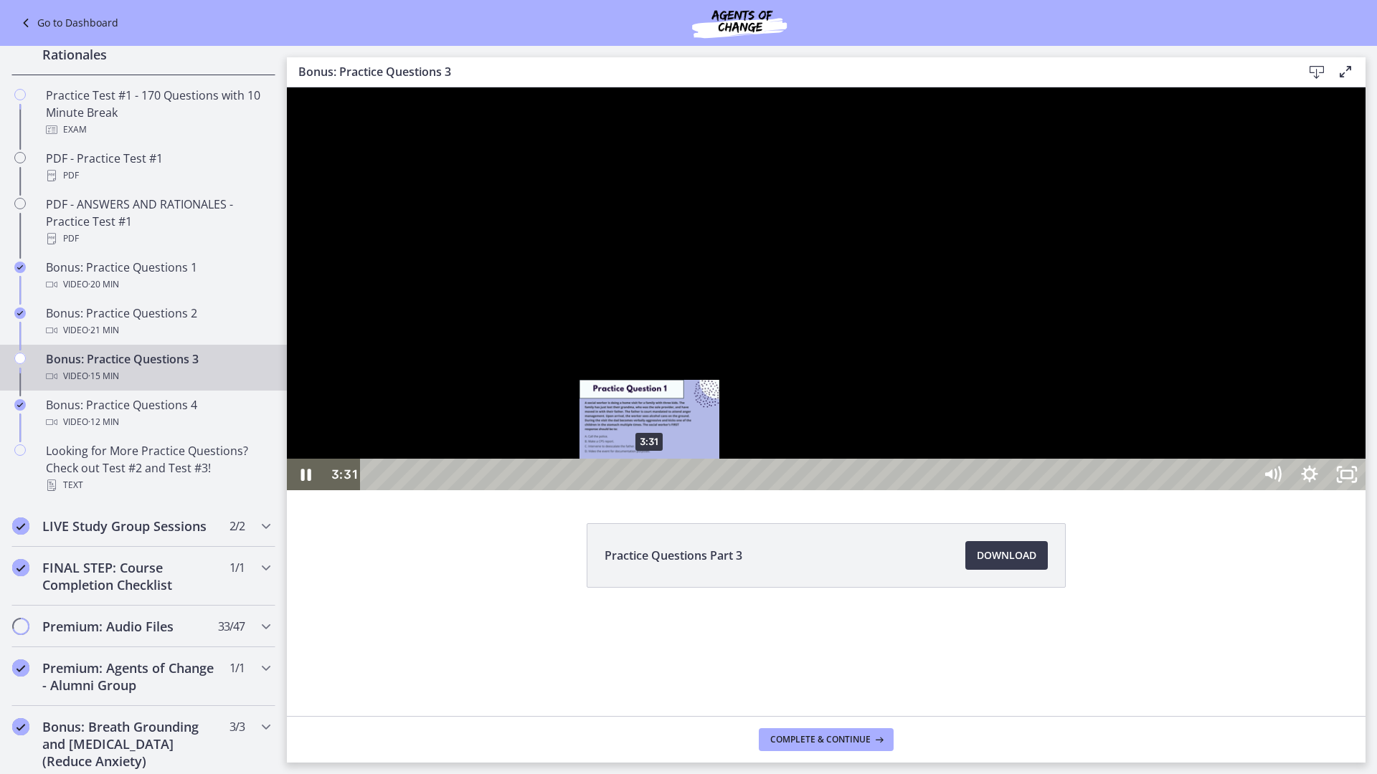
click at [650, 490] on div "3:31" at bounding box center [809, 475] width 870 height 32
click at [945, 490] on div at bounding box center [826, 288] width 1078 height 403
click at [941, 490] on div at bounding box center [826, 288] width 1078 height 403
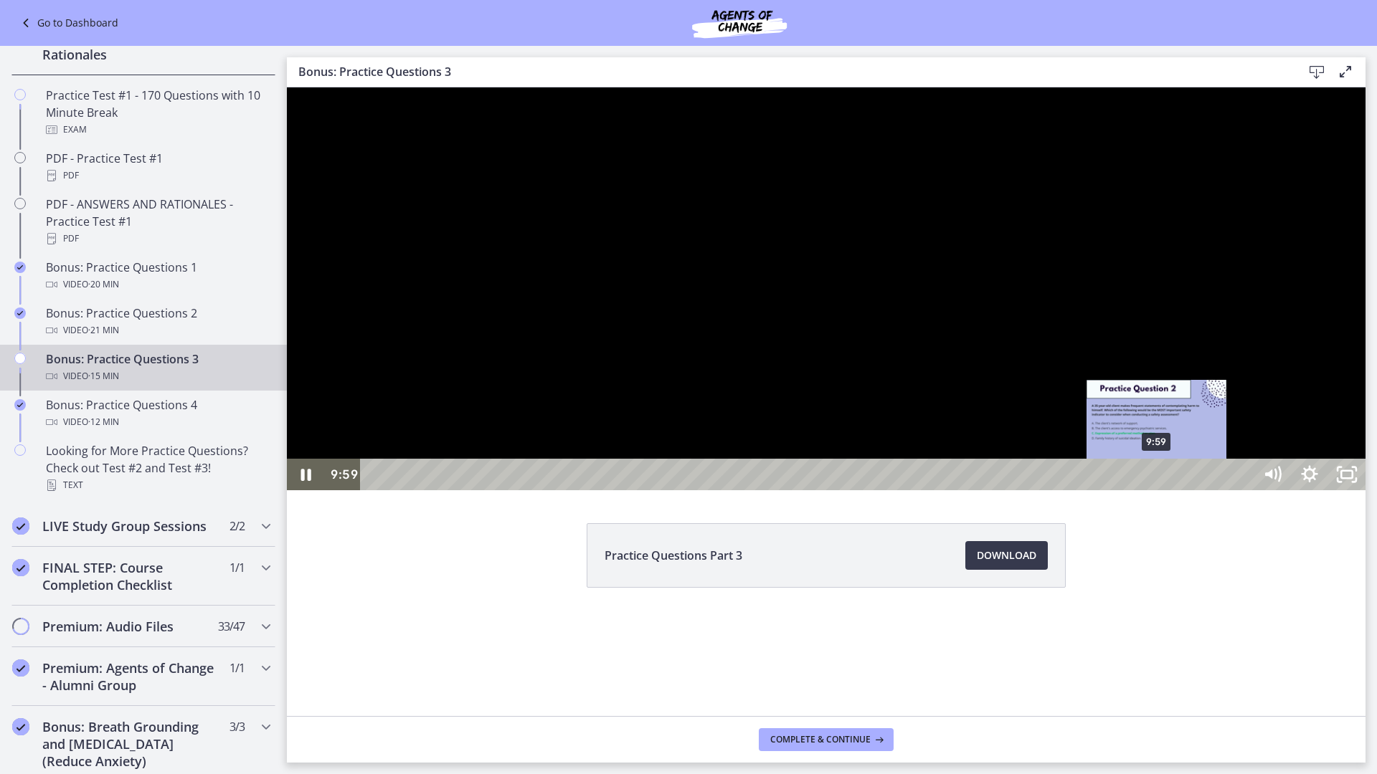
click at [1157, 490] on div "9:59" at bounding box center [809, 475] width 870 height 32
click at [1185, 490] on div "10:21" at bounding box center [809, 475] width 870 height 32
click at [1345, 490] on div at bounding box center [826, 288] width 1078 height 403
click at [1365, 490] on div at bounding box center [826, 288] width 1078 height 403
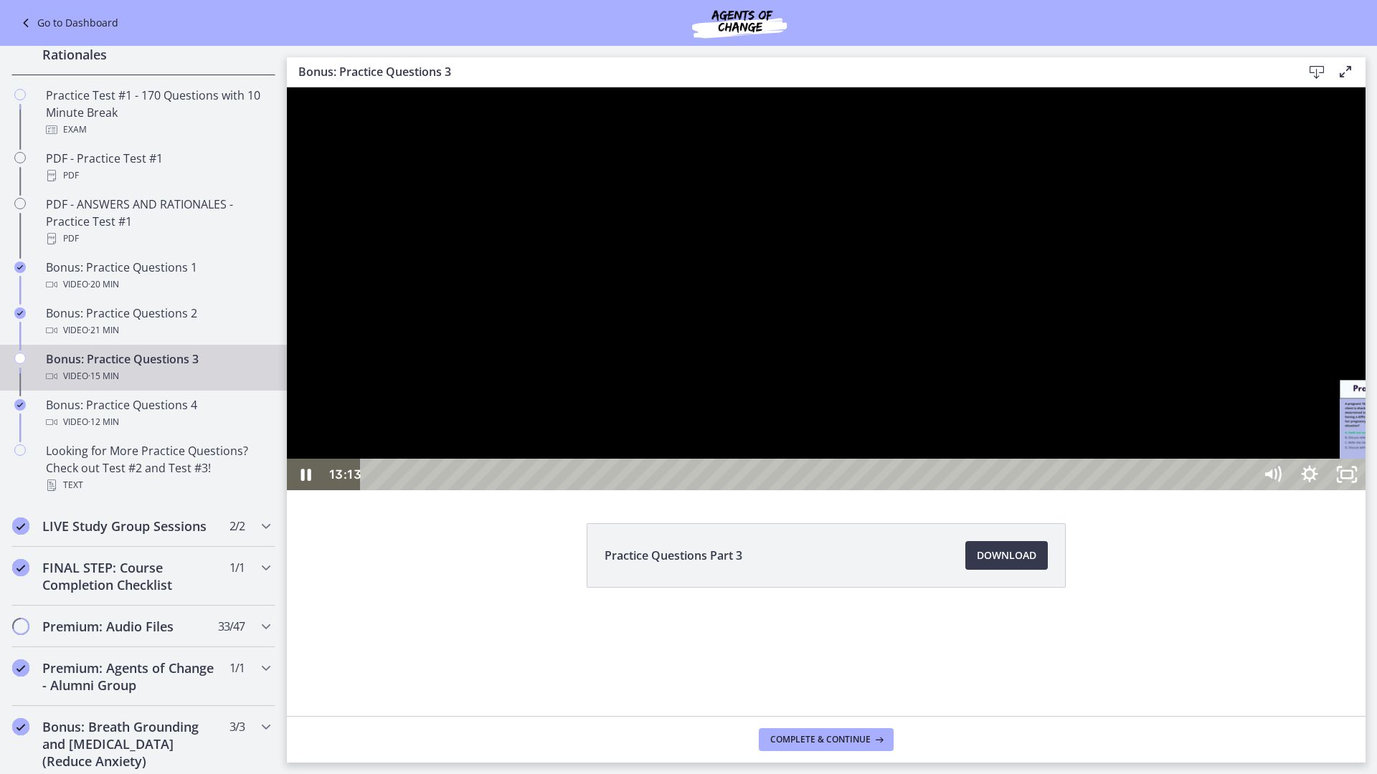
click at [1244, 490] on div "13:13" at bounding box center [809, 475] width 870 height 32
click at [1244, 490] on div "14:53" at bounding box center [809, 475] width 870 height 32
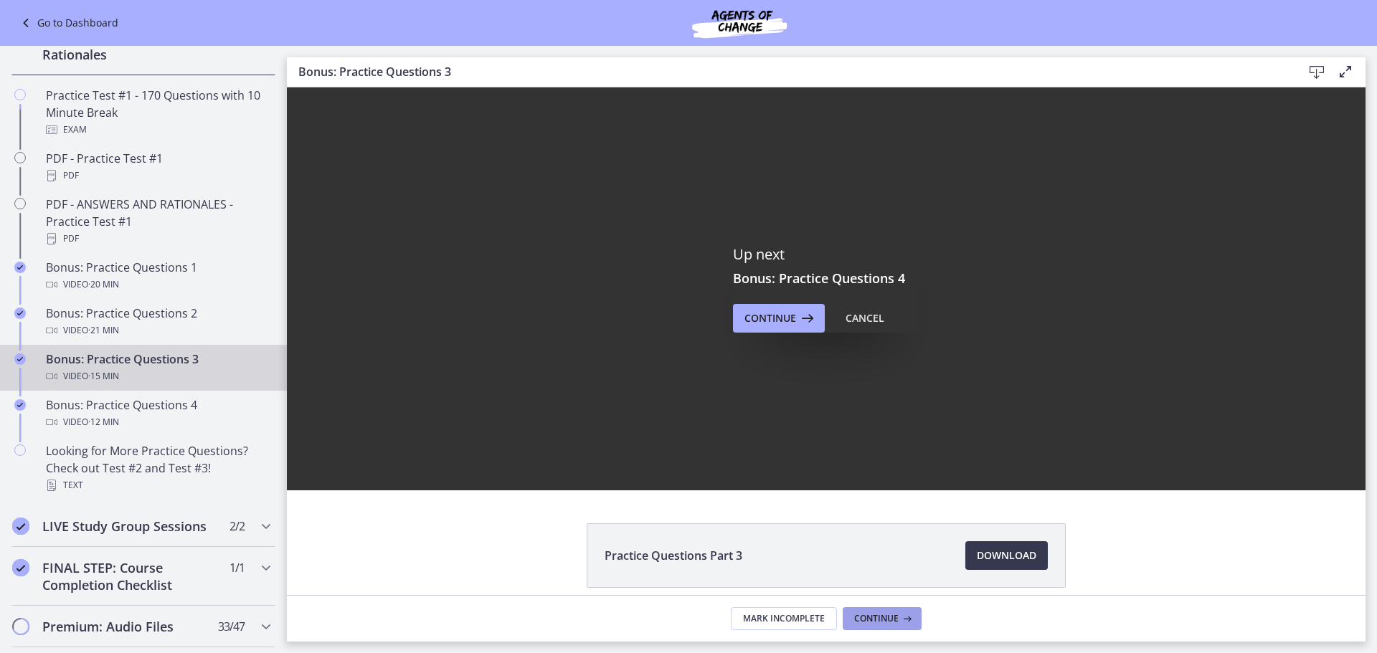
click at [877, 616] on span "Continue" at bounding box center [876, 618] width 44 height 11
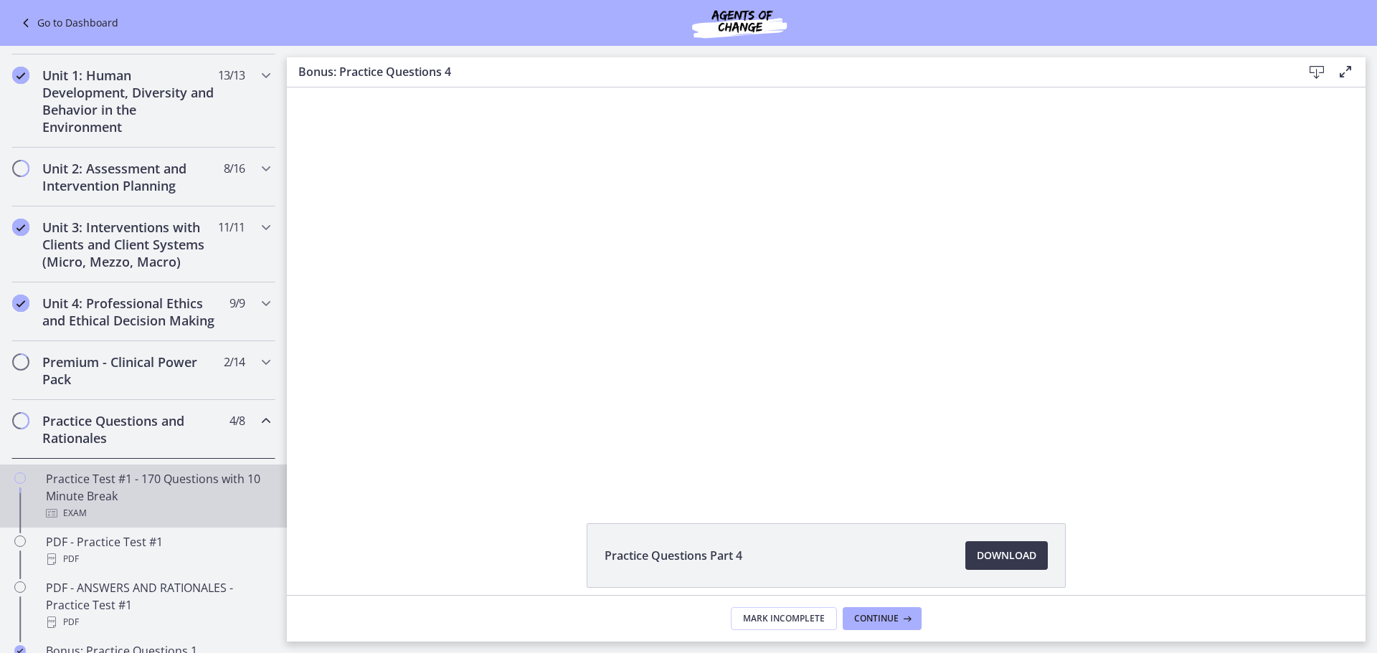
scroll to position [358, 0]
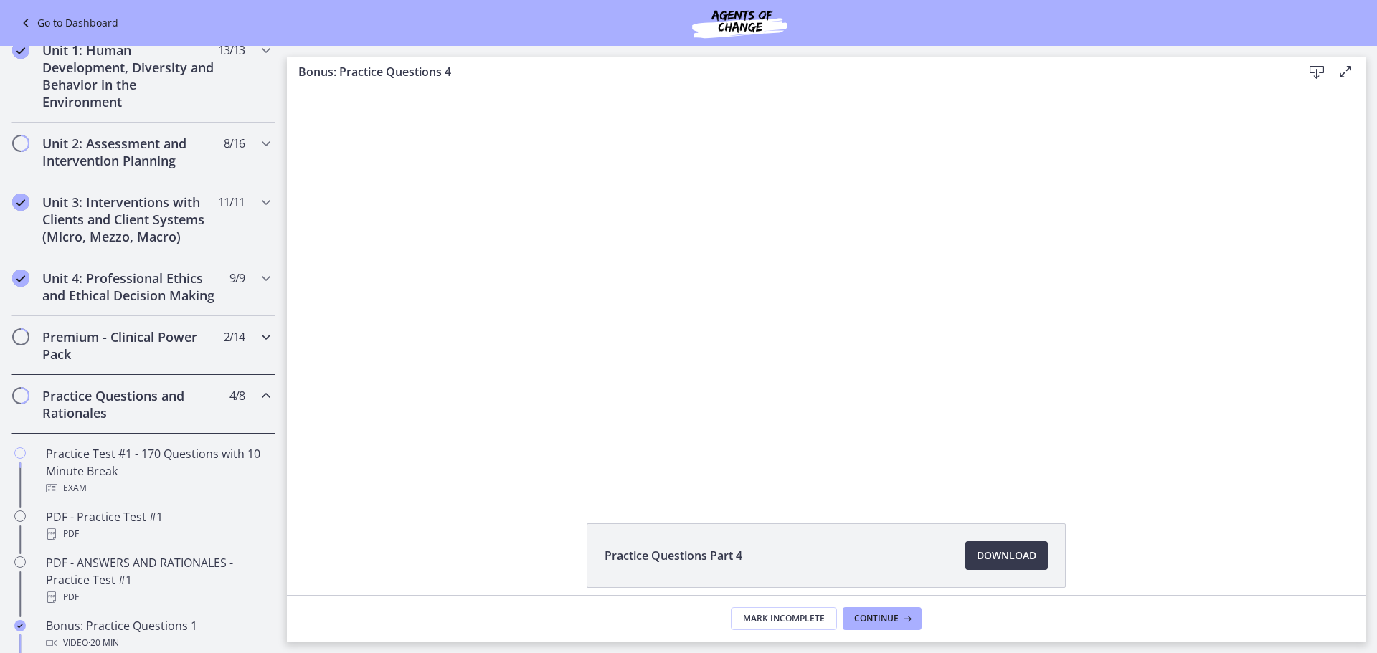
click at [260, 346] on icon "Chapters" at bounding box center [265, 336] width 17 height 17
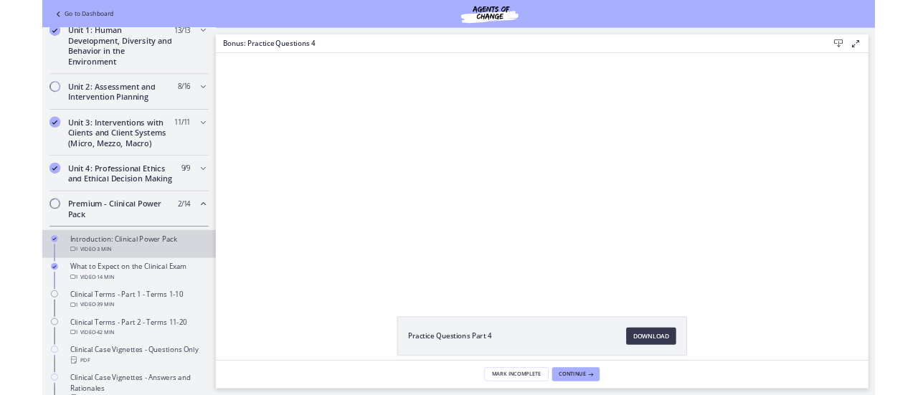
scroll to position [287, 0]
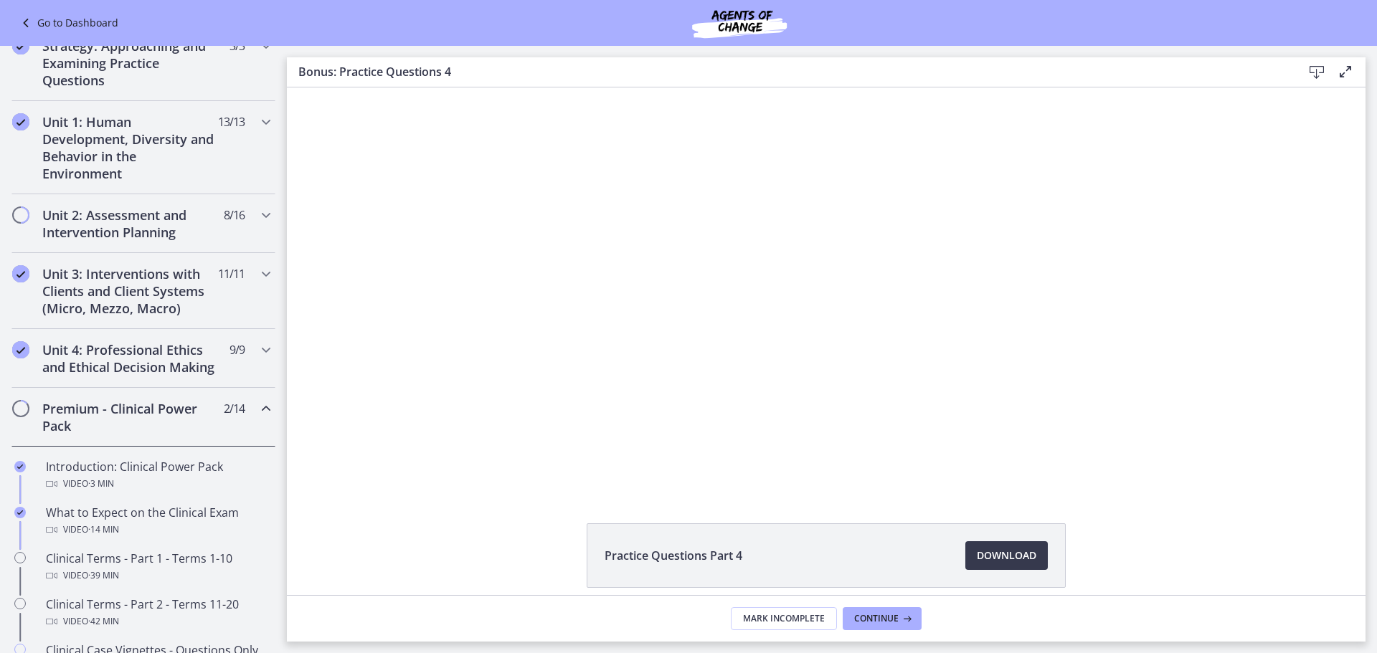
click at [257, 417] on icon "Chapters" at bounding box center [265, 408] width 17 height 17
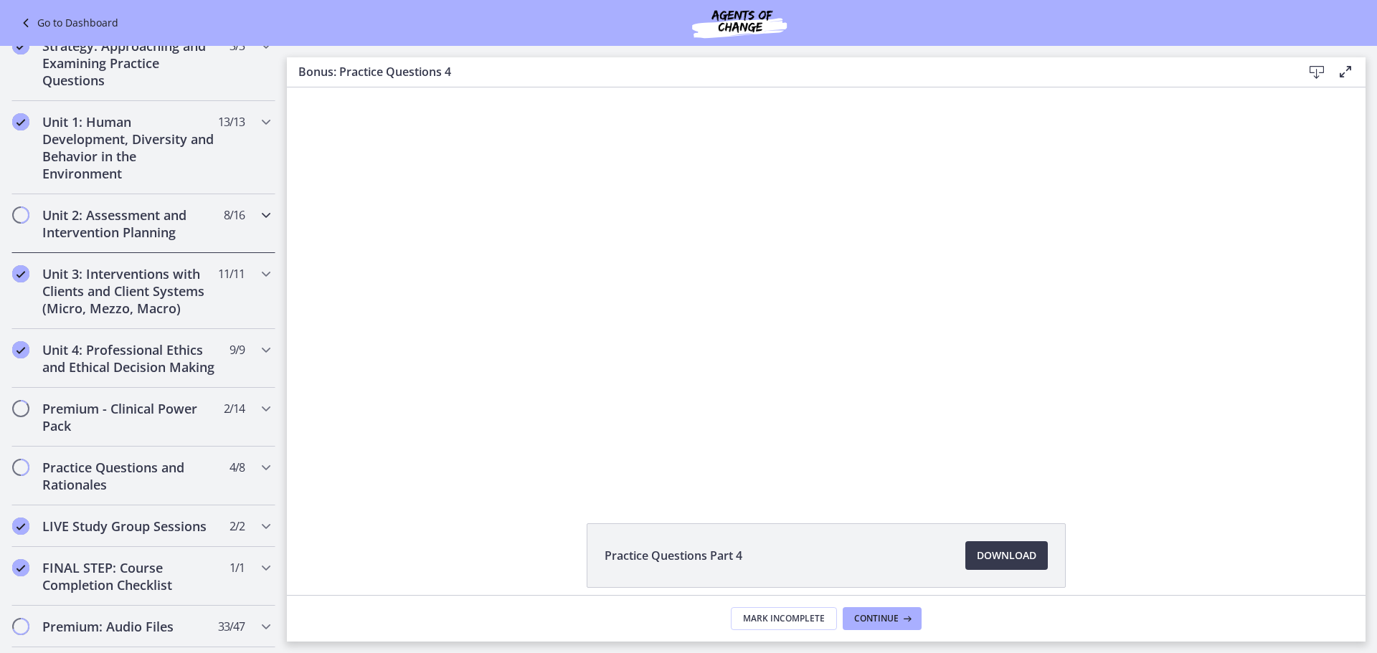
click at [257, 220] on icon "Chapters" at bounding box center [265, 214] width 17 height 17
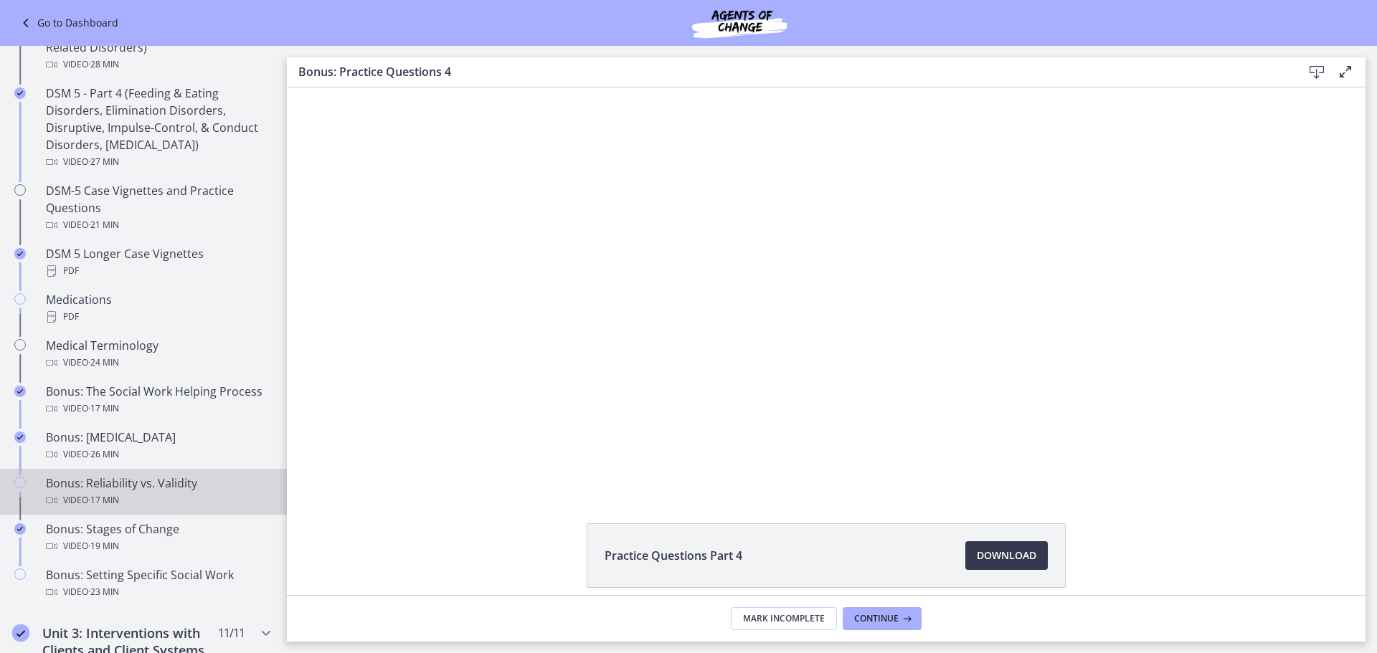
scroll to position [868, 0]
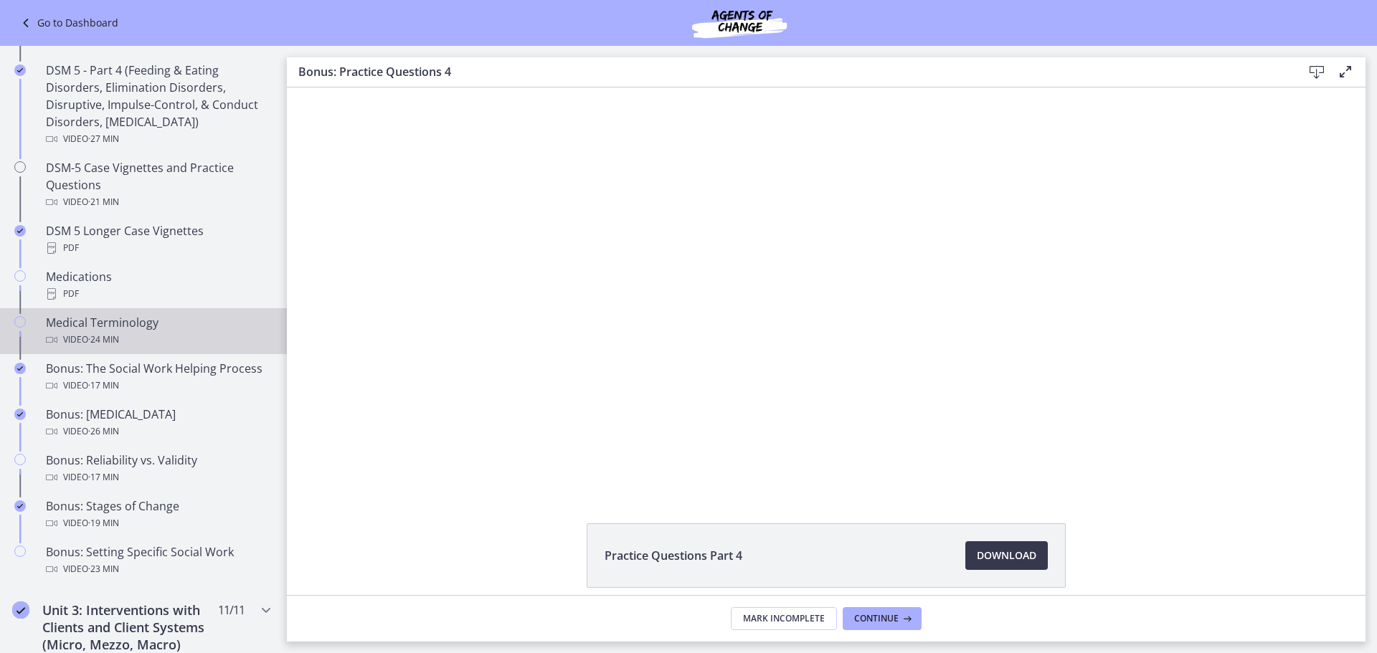
click at [171, 326] on div "Medical Terminology Video · 24 min" at bounding box center [158, 331] width 224 height 34
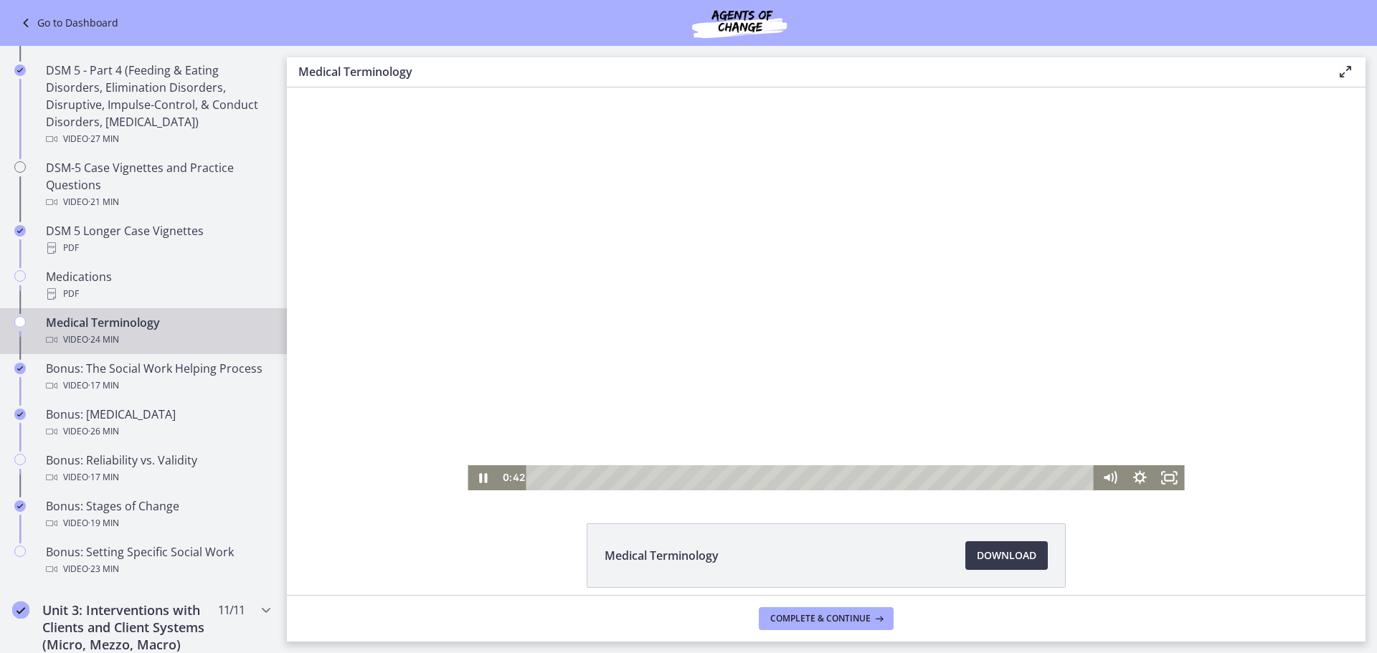
click at [746, 346] on div at bounding box center [825, 288] width 716 height 403
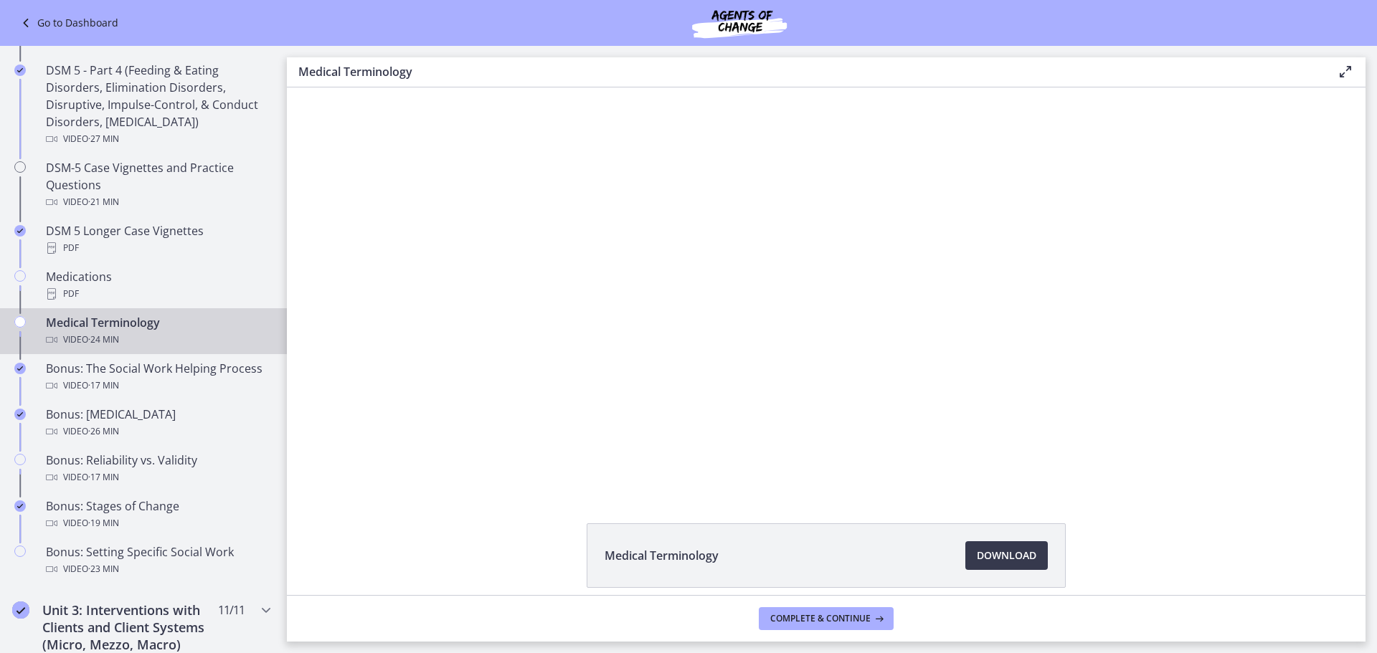
click at [773, 411] on div at bounding box center [825, 288] width 716 height 403
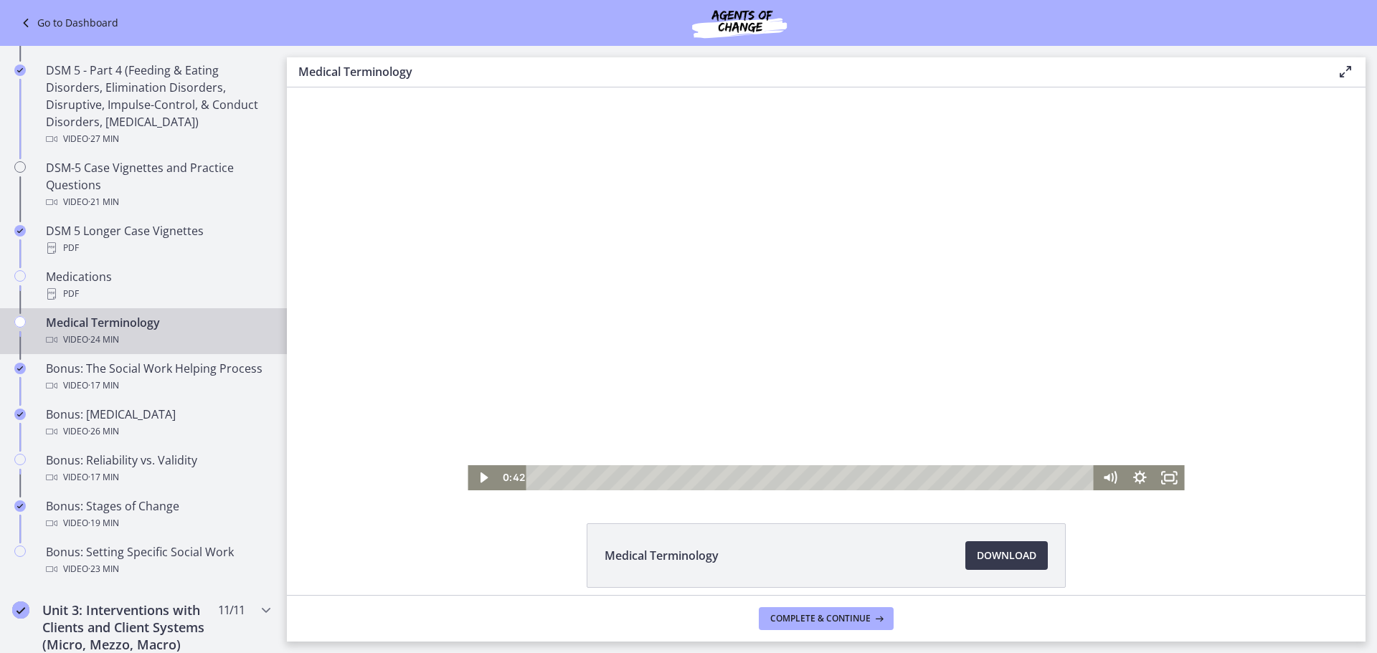
click at [735, 301] on div at bounding box center [825, 288] width 716 height 403
click at [730, 371] on div at bounding box center [825, 288] width 716 height 403
click at [598, 316] on div at bounding box center [825, 288] width 716 height 403
click at [755, 475] on div "9:35" at bounding box center [813, 477] width 550 height 25
click at [779, 477] on div "10:36" at bounding box center [813, 477] width 550 height 25
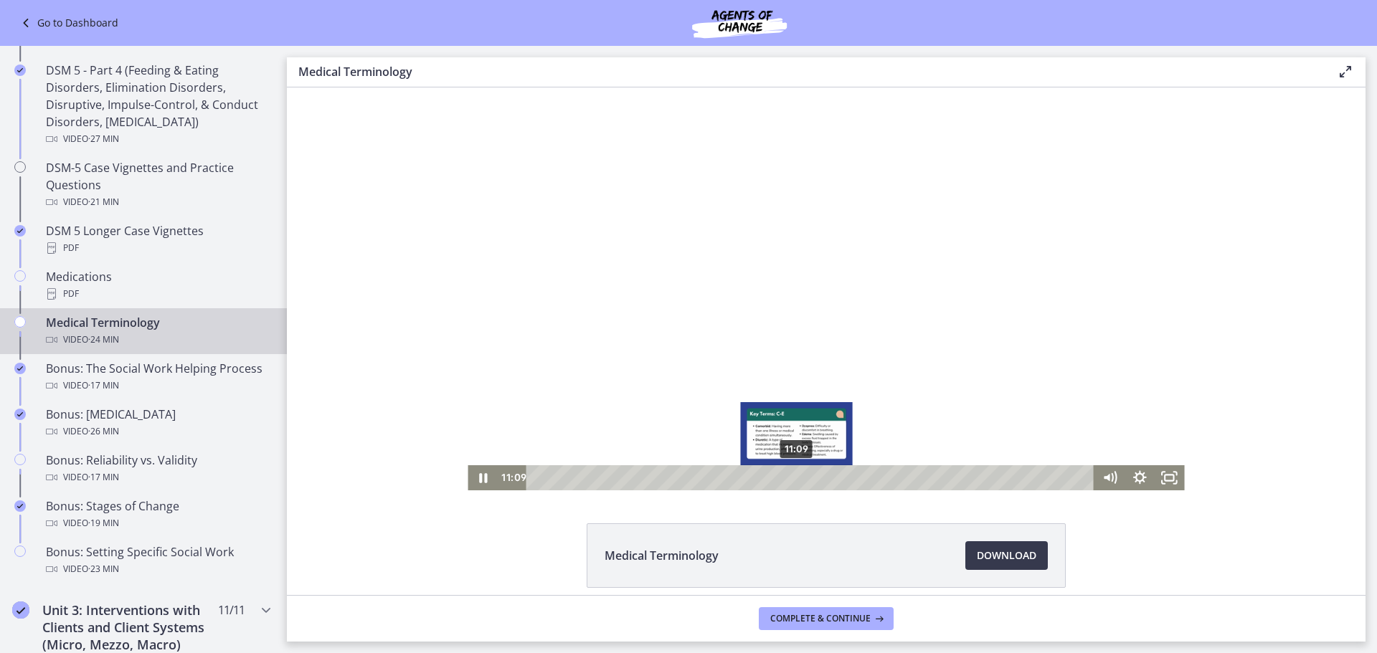
click at [792, 477] on div "11:09" at bounding box center [813, 477] width 550 height 25
click at [819, 480] on div "12:17" at bounding box center [813, 477] width 550 height 25
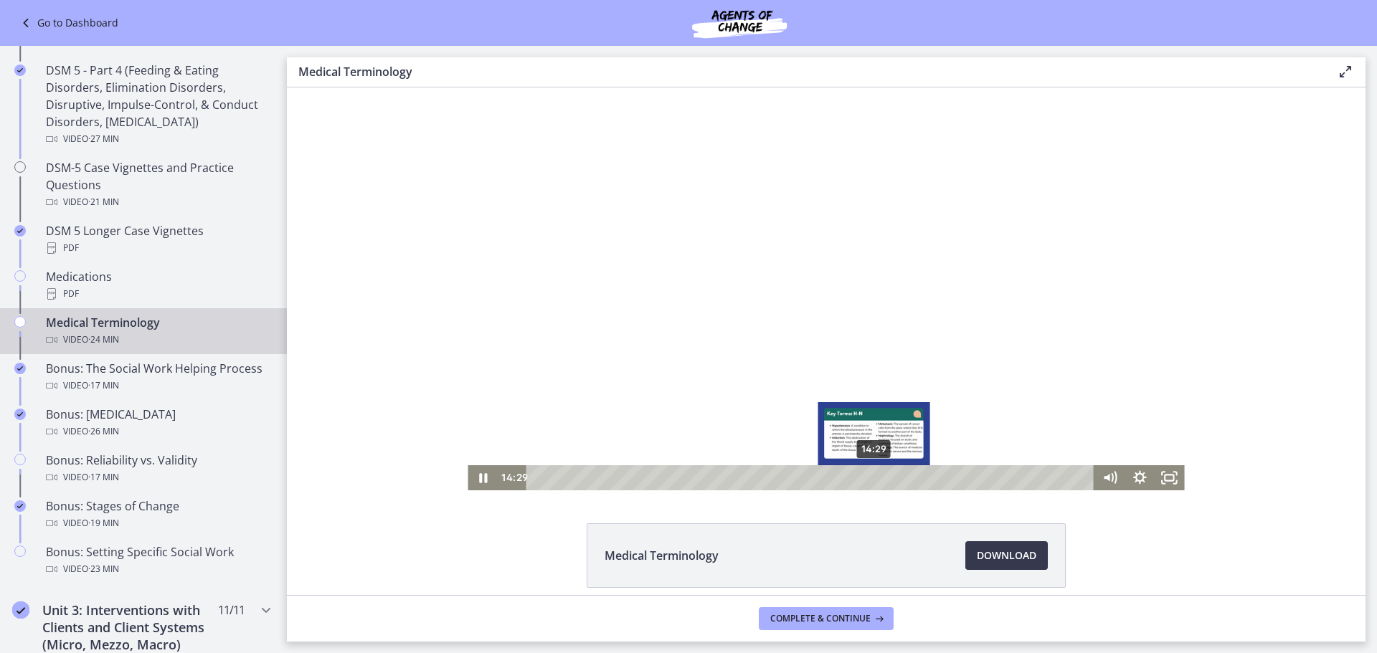
click at [869, 477] on div "14:29" at bounding box center [813, 477] width 550 height 25
click at [917, 478] on div "16:32" at bounding box center [813, 477] width 550 height 25
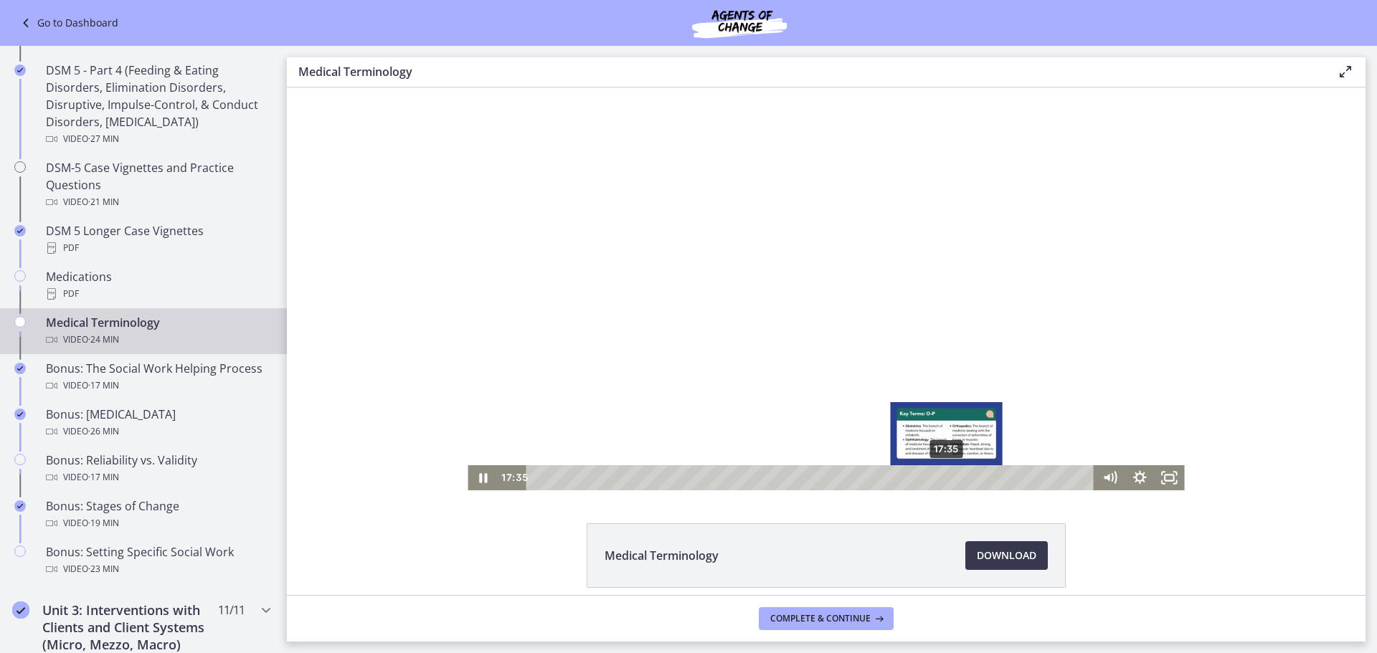
click at [941, 475] on div "17:35" at bounding box center [813, 477] width 550 height 25
click at [951, 475] on div "17:59" at bounding box center [813, 477] width 550 height 25
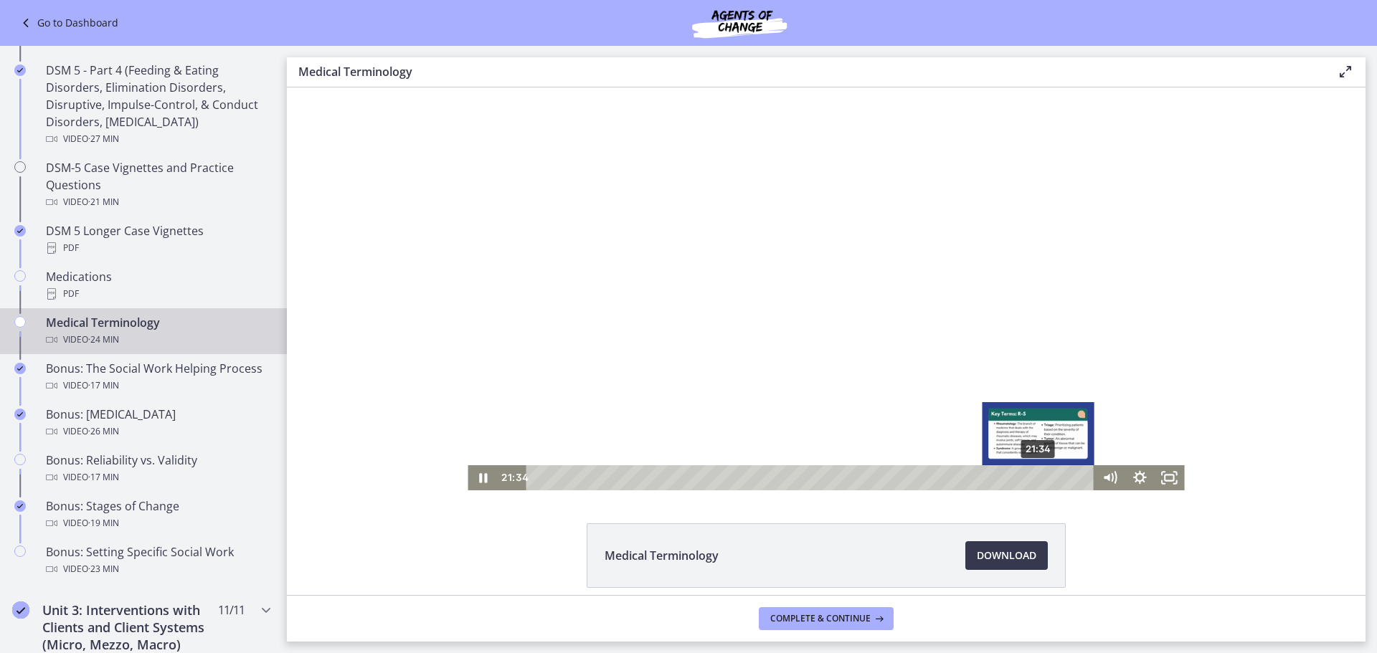
click at [1034, 477] on div "21:34" at bounding box center [813, 477] width 550 height 25
drag, startPoint x: 1035, startPoint y: 477, endPoint x: 1095, endPoint y: 488, distance: 61.2
click at [1097, 485] on div "23:37 23:28" at bounding box center [825, 477] width 716 height 25
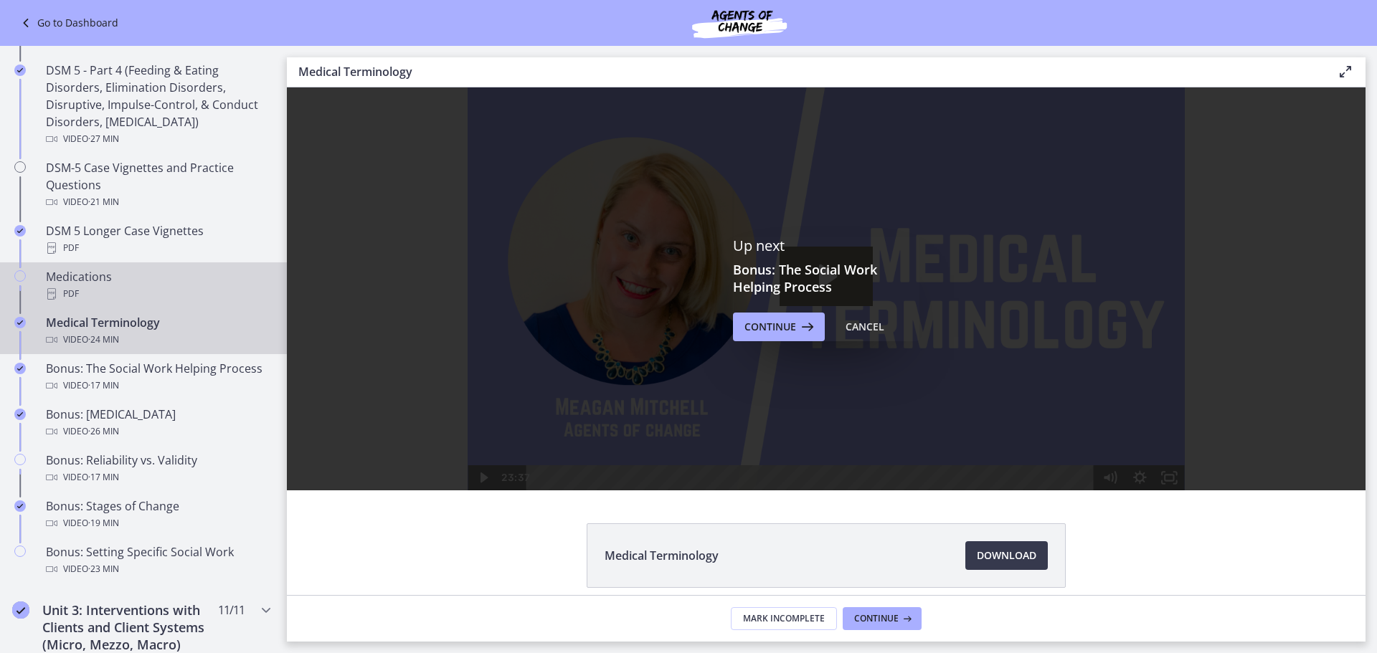
click at [107, 279] on div "Medications PDF" at bounding box center [158, 285] width 224 height 34
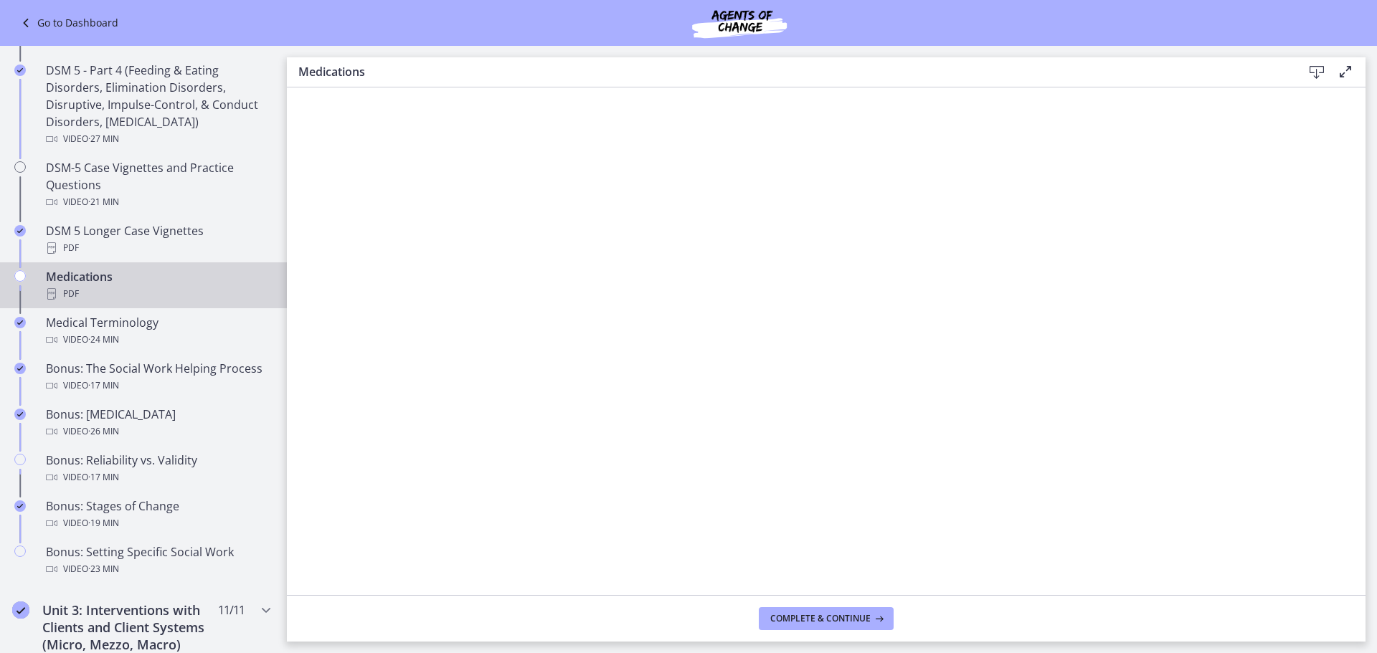
click at [797, 604] on footer "Complete & continue" at bounding box center [826, 618] width 1078 height 47
click at [821, 620] on span "Complete & continue" at bounding box center [820, 618] width 100 height 11
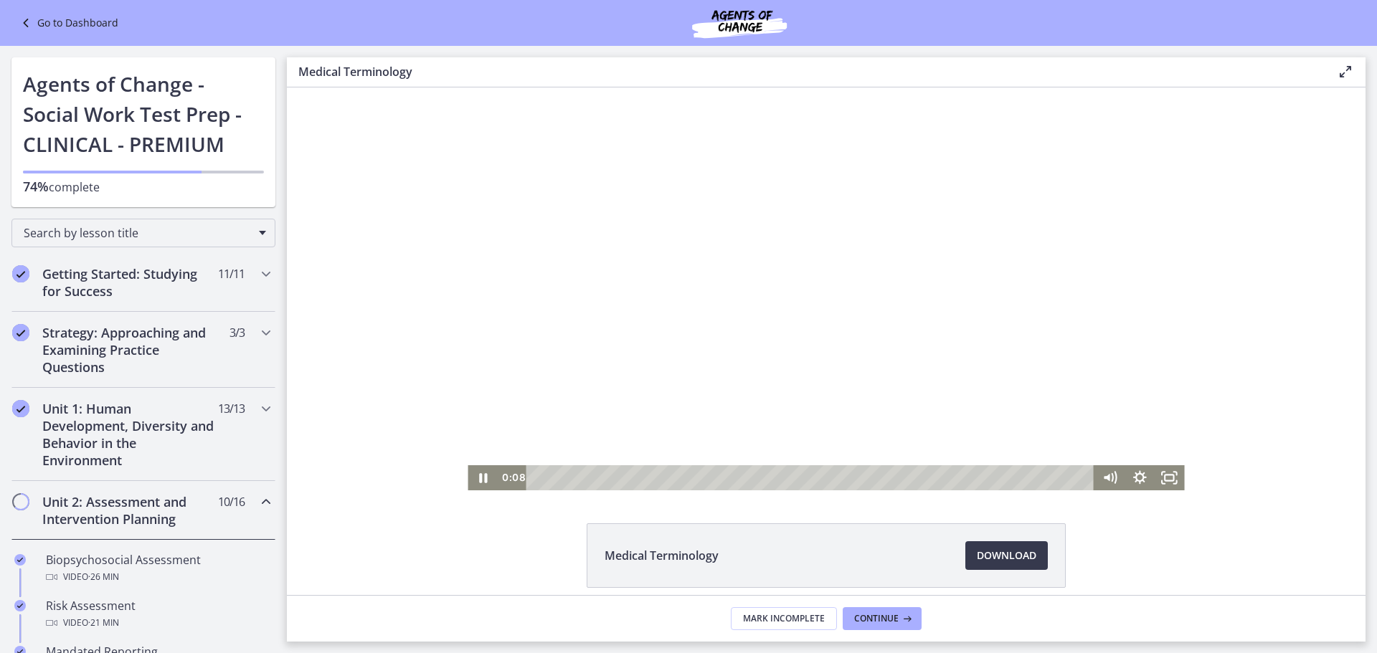
click at [896, 337] on div at bounding box center [825, 288] width 716 height 403
